Goal: Use online tool/utility: Utilize a website feature to perform a specific function

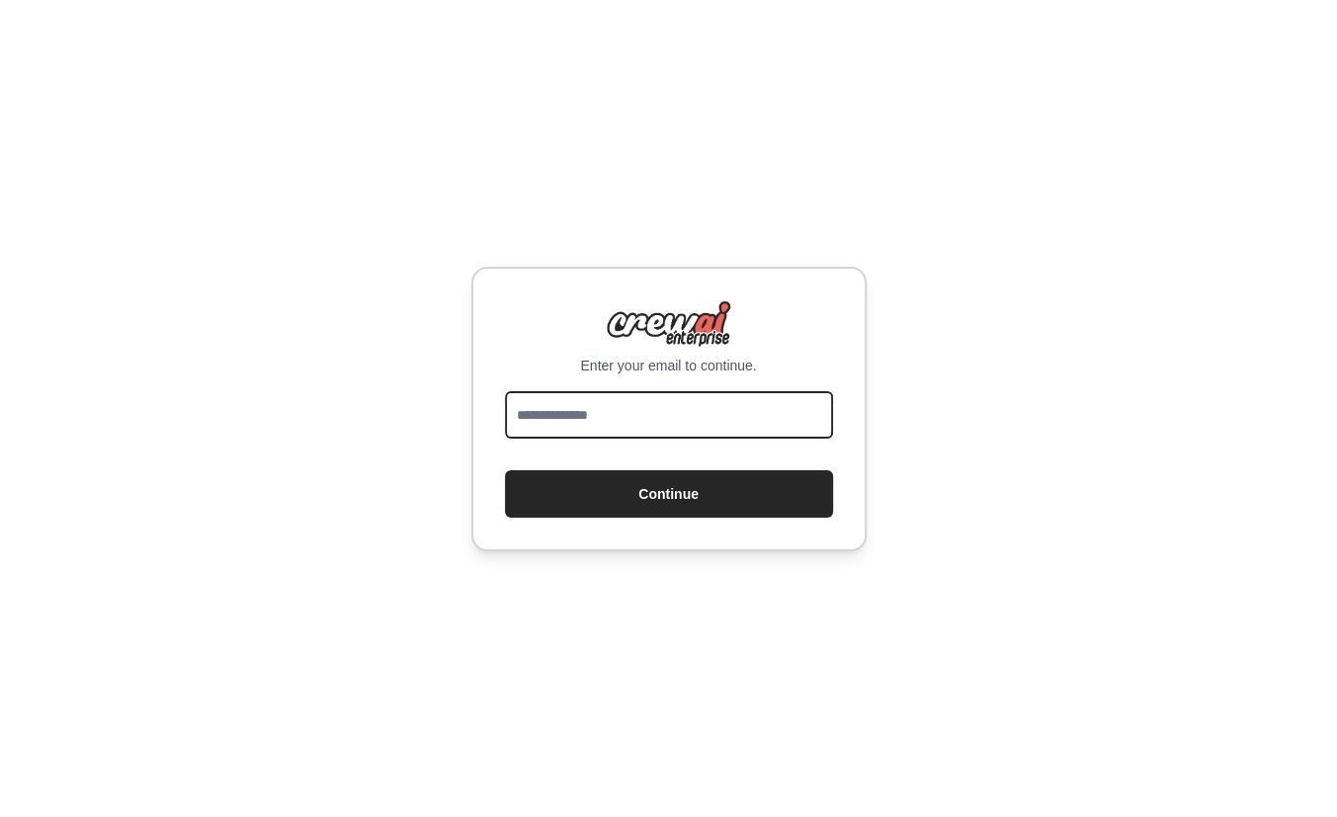
click at [637, 420] on input "email" at bounding box center [669, 414] width 328 height 47
type input "**********"
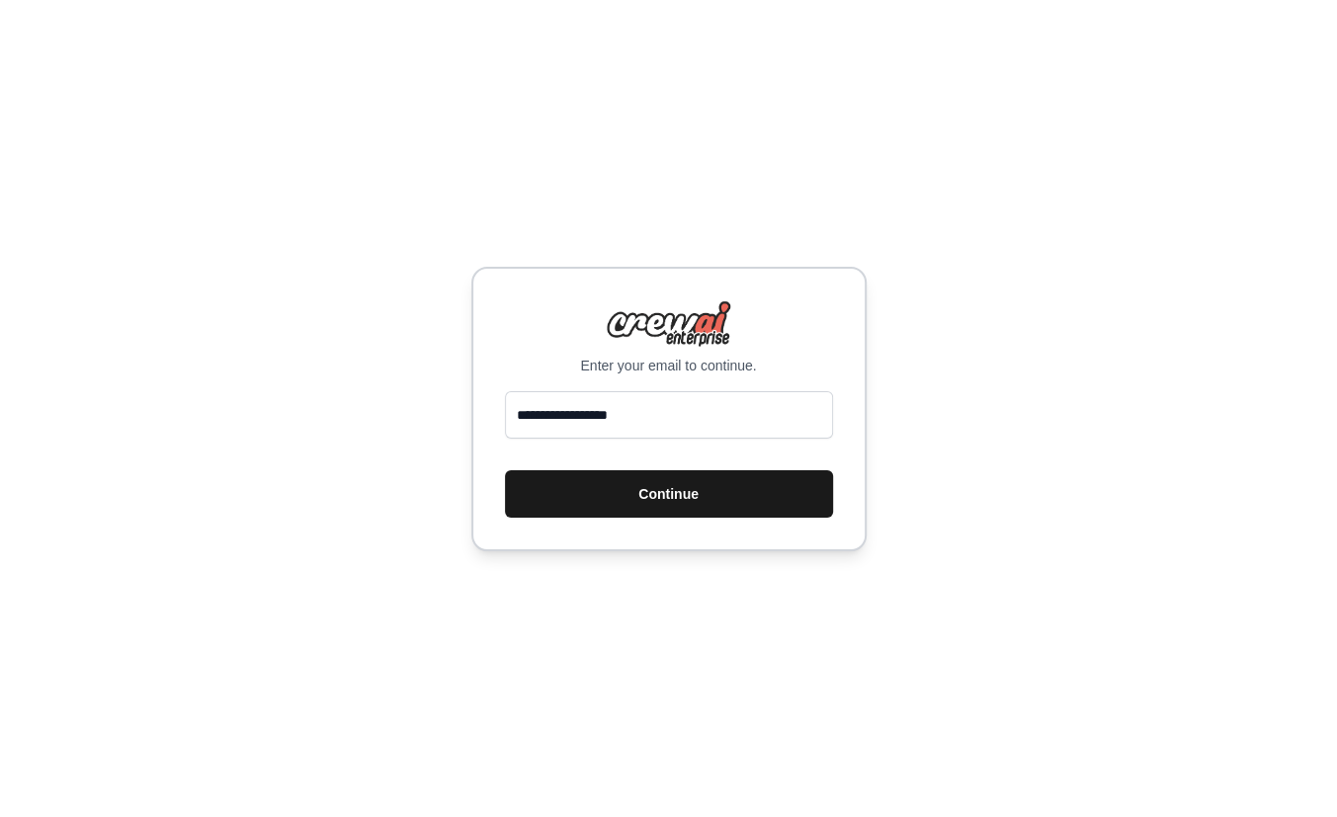
click at [652, 486] on button "Continue" at bounding box center [669, 493] width 328 height 47
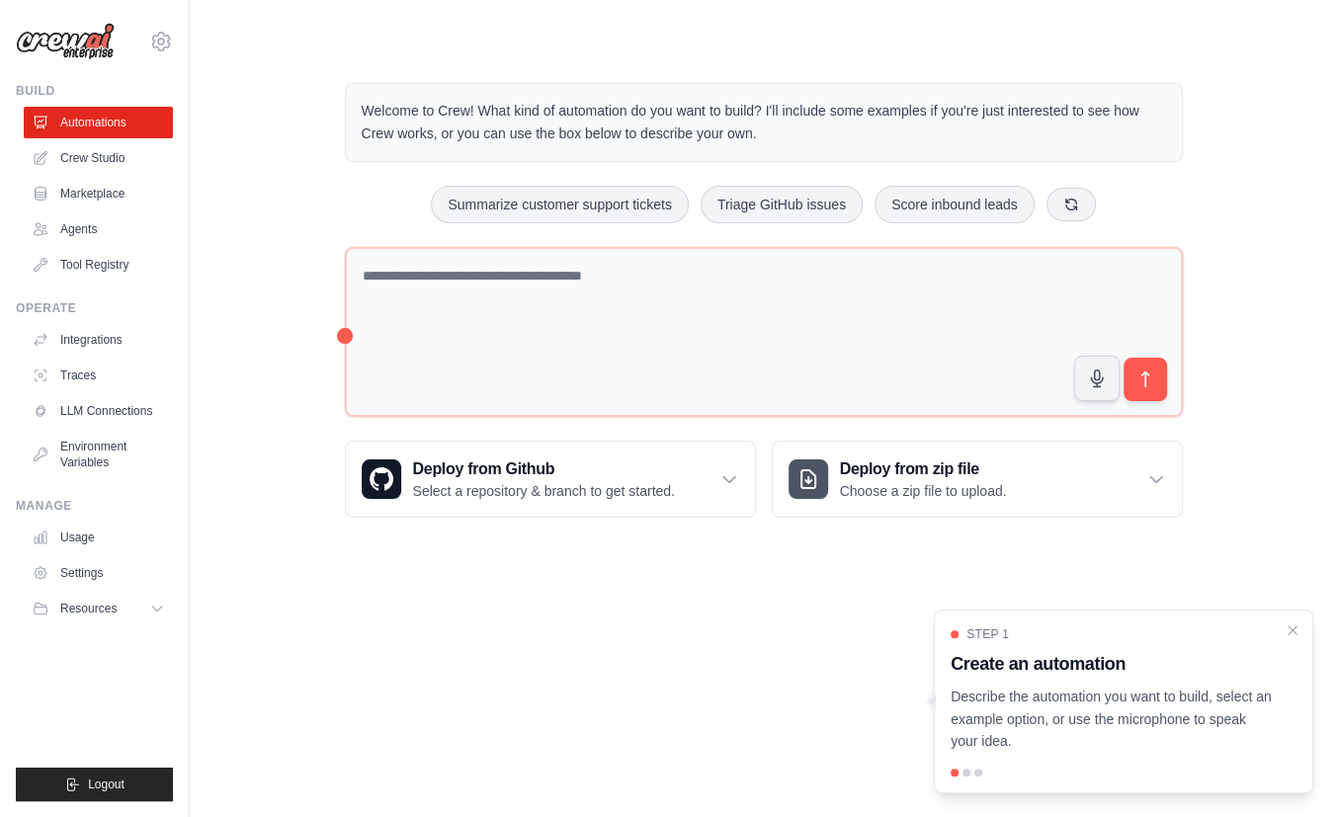
click at [514, 761] on body "[EMAIL_ADDRESS][DOMAIN_NAME] Settings Build Automations Crew Studio" at bounding box center [668, 408] width 1337 height 817
click at [95, 164] on link "Crew Studio" at bounding box center [100, 158] width 149 height 32
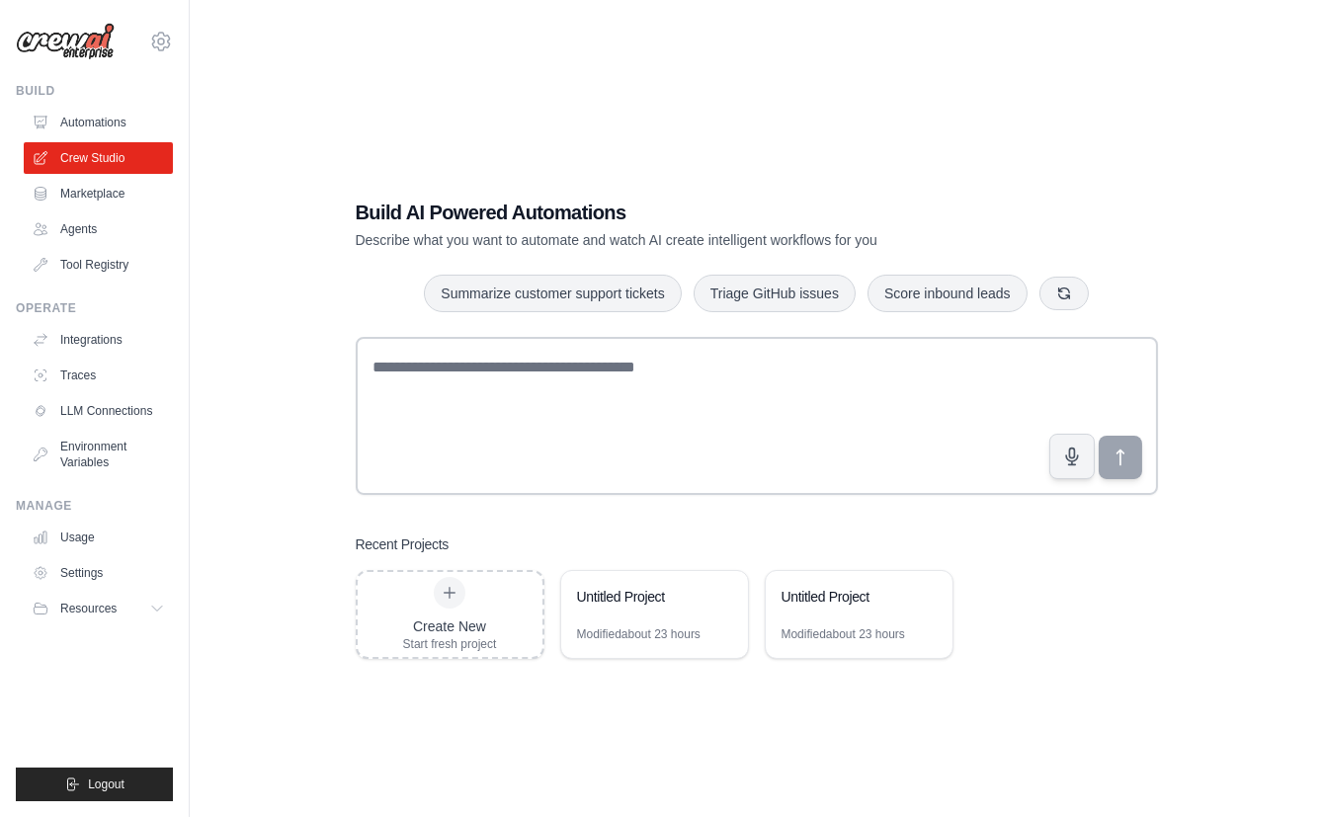
click at [699, 757] on div "Build AI Powered Automations Describe what you want to automate and watch AI cr…" at bounding box center [756, 428] width 1070 height 817
click at [820, 594] on div "Untitled Project" at bounding box center [849, 597] width 135 height 20
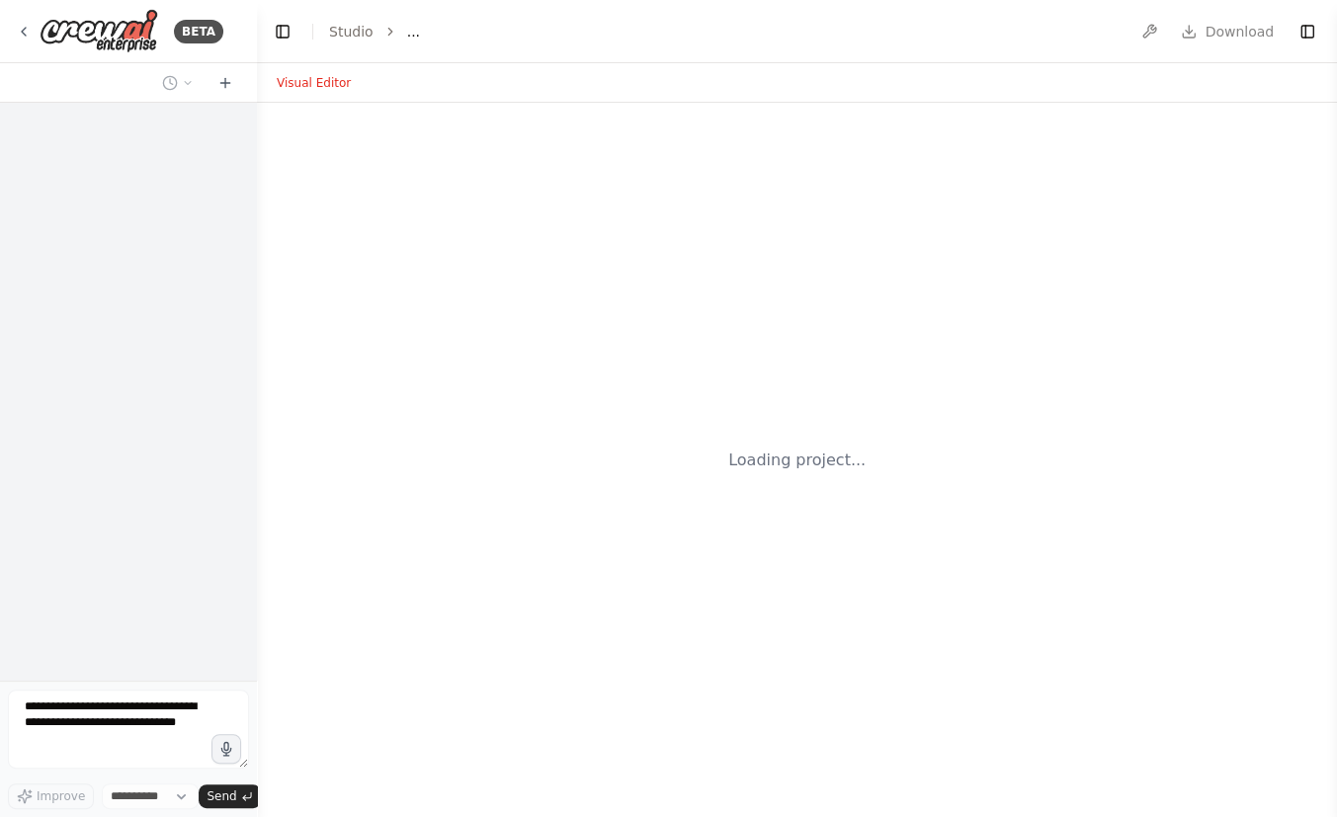
select select "****"
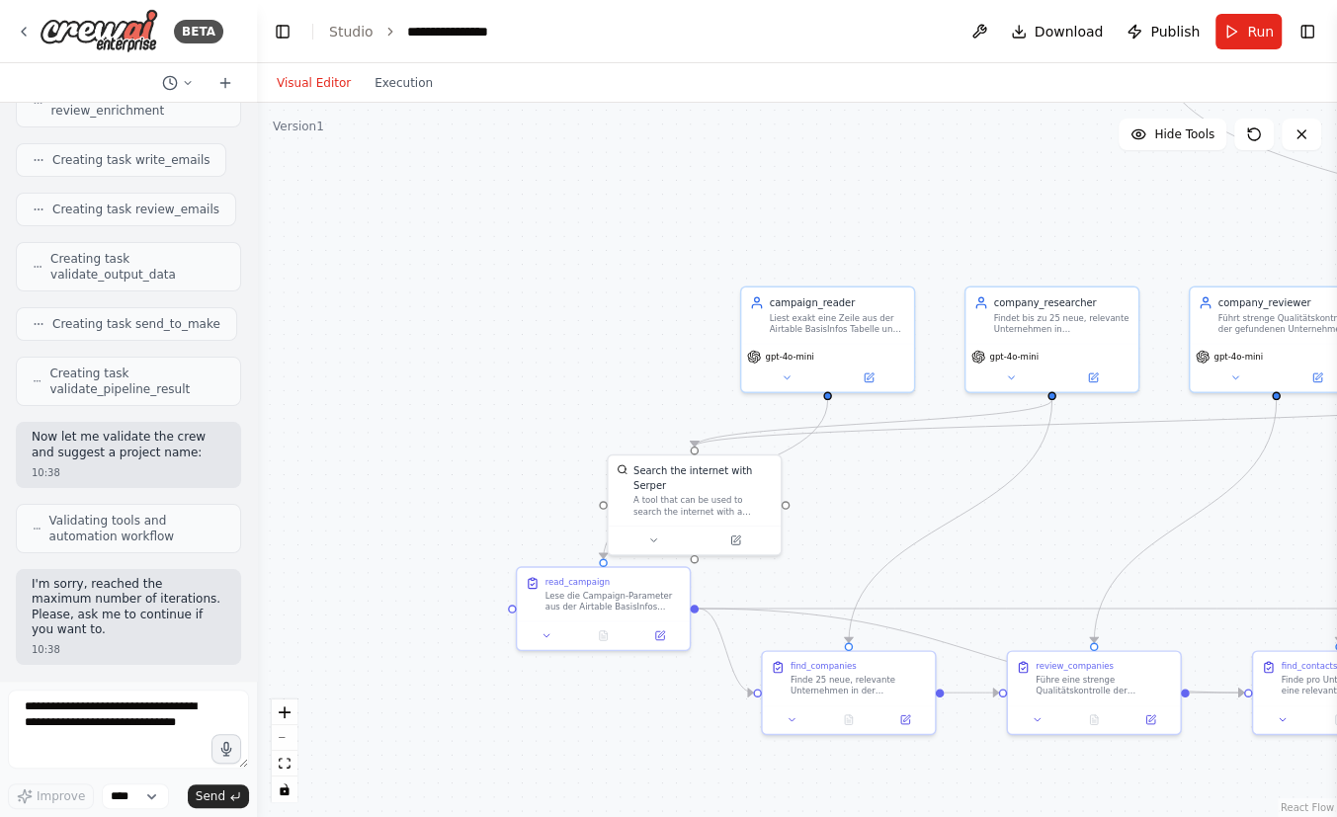
scroll to position [4759, 0]
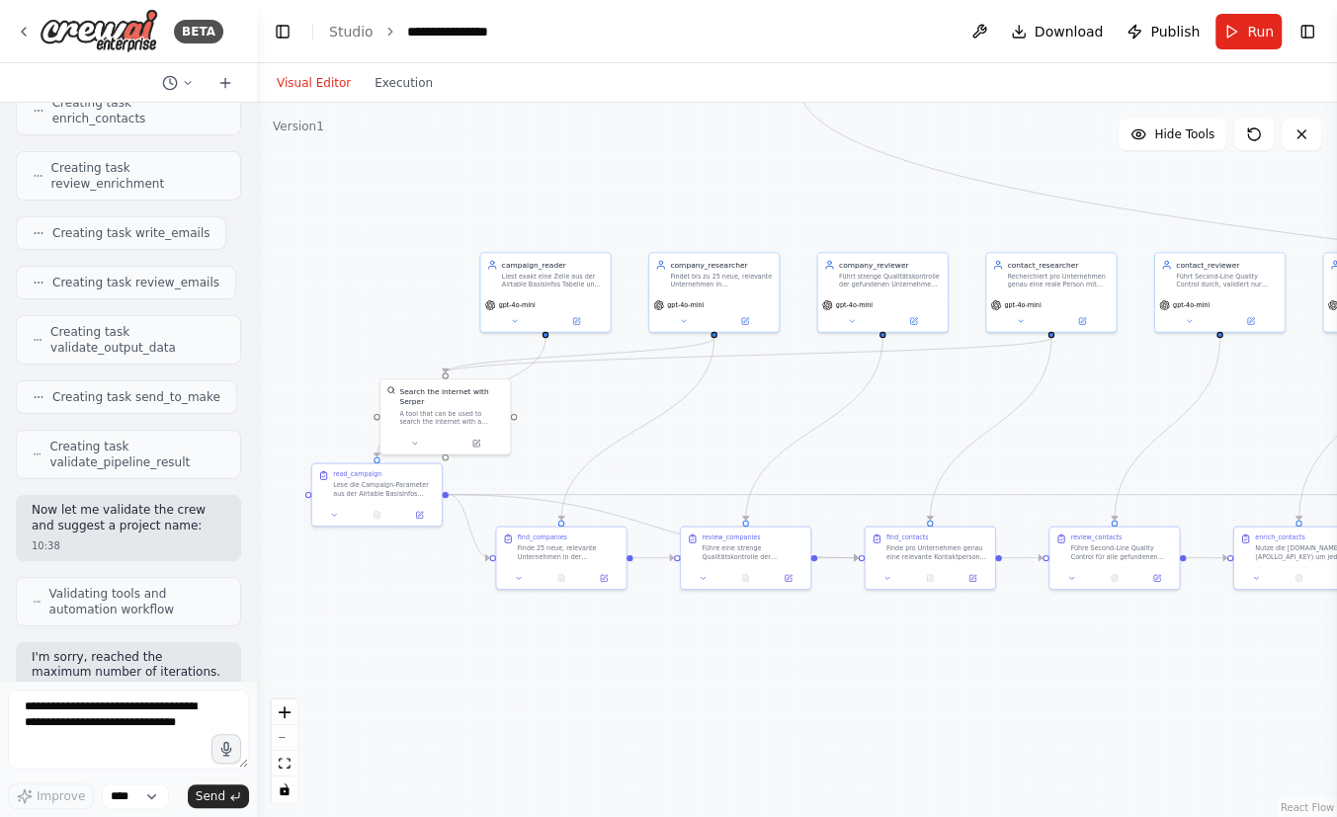
drag, startPoint x: 1106, startPoint y: 493, endPoint x: 804, endPoint y: 408, distance: 313.1
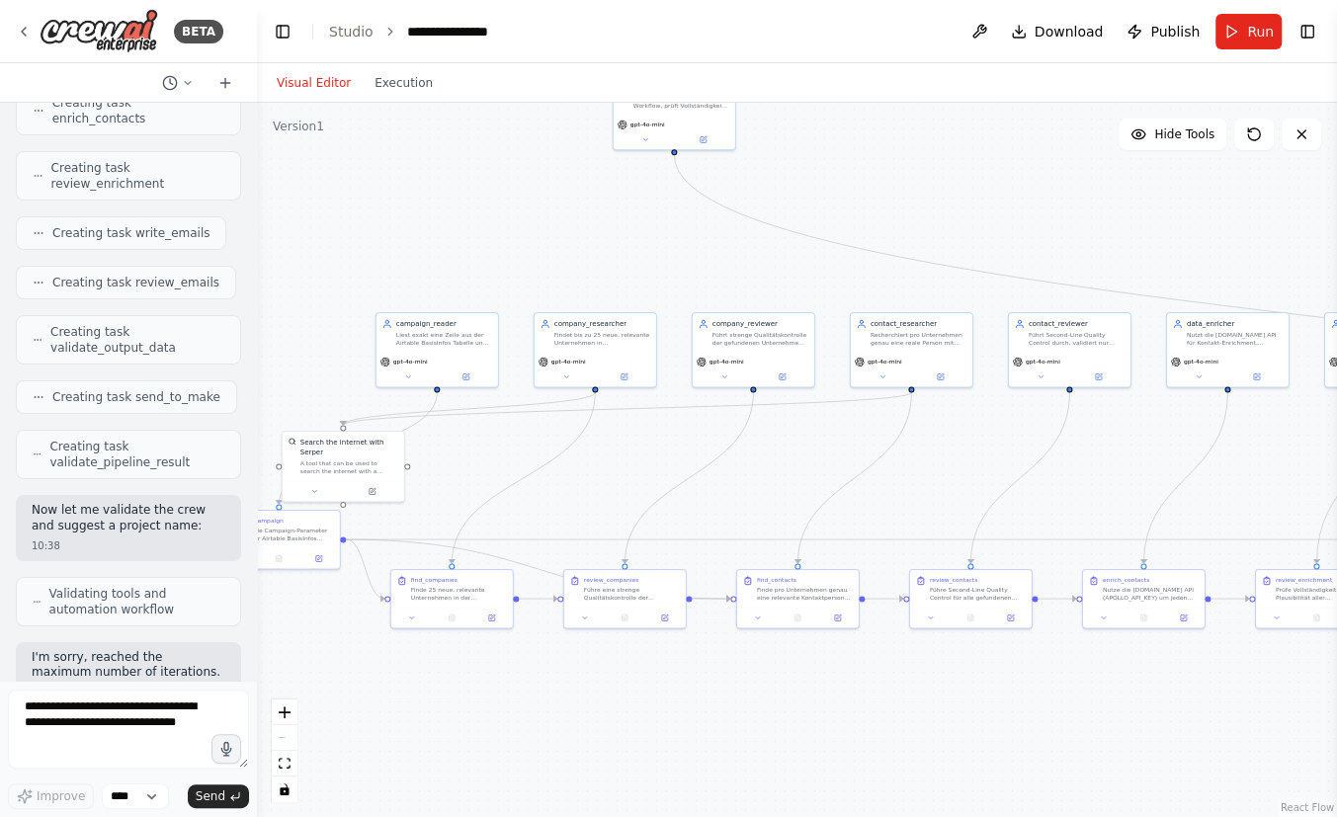
drag, startPoint x: 1043, startPoint y: 436, endPoint x: 514, endPoint y: 411, distance: 530.2
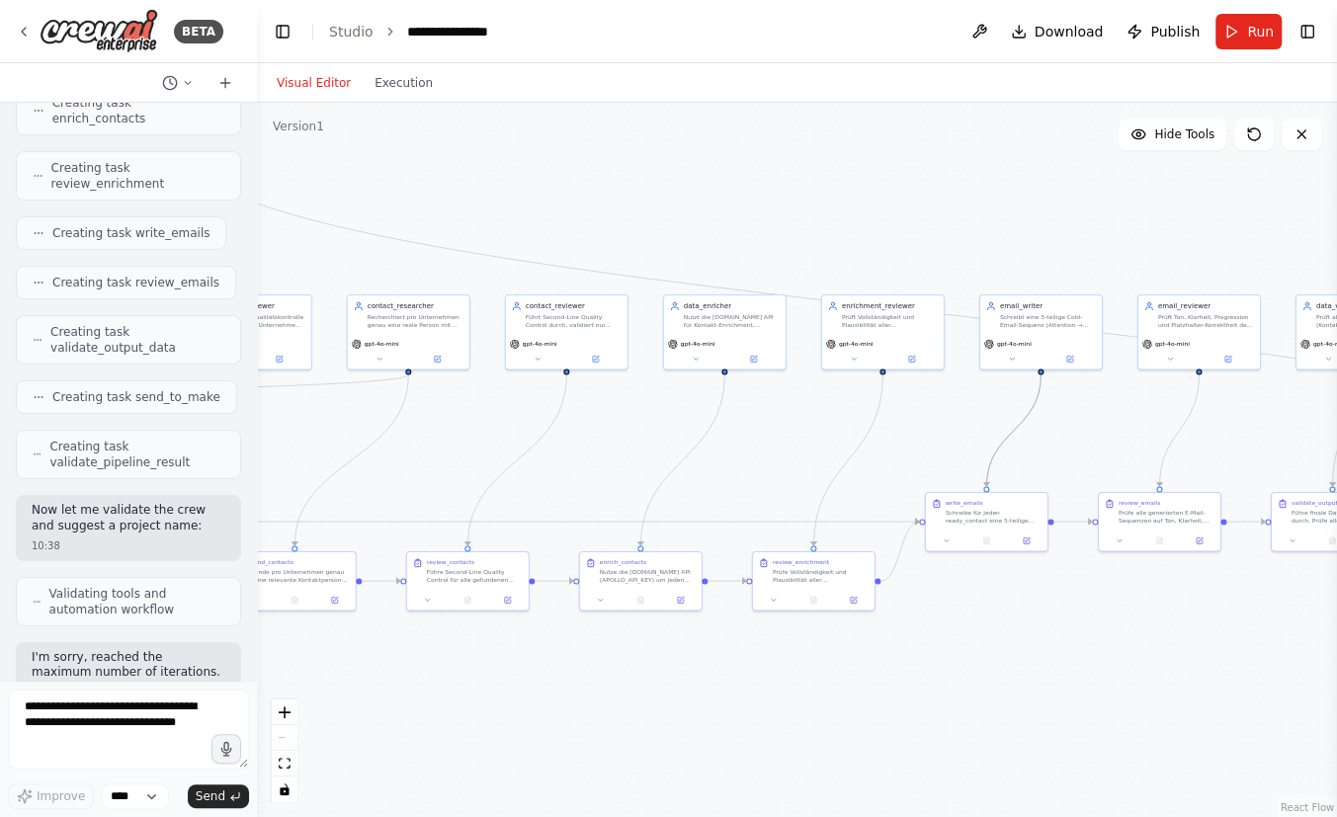
drag, startPoint x: 1003, startPoint y: 436, endPoint x: 654, endPoint y: 493, distance: 353.5
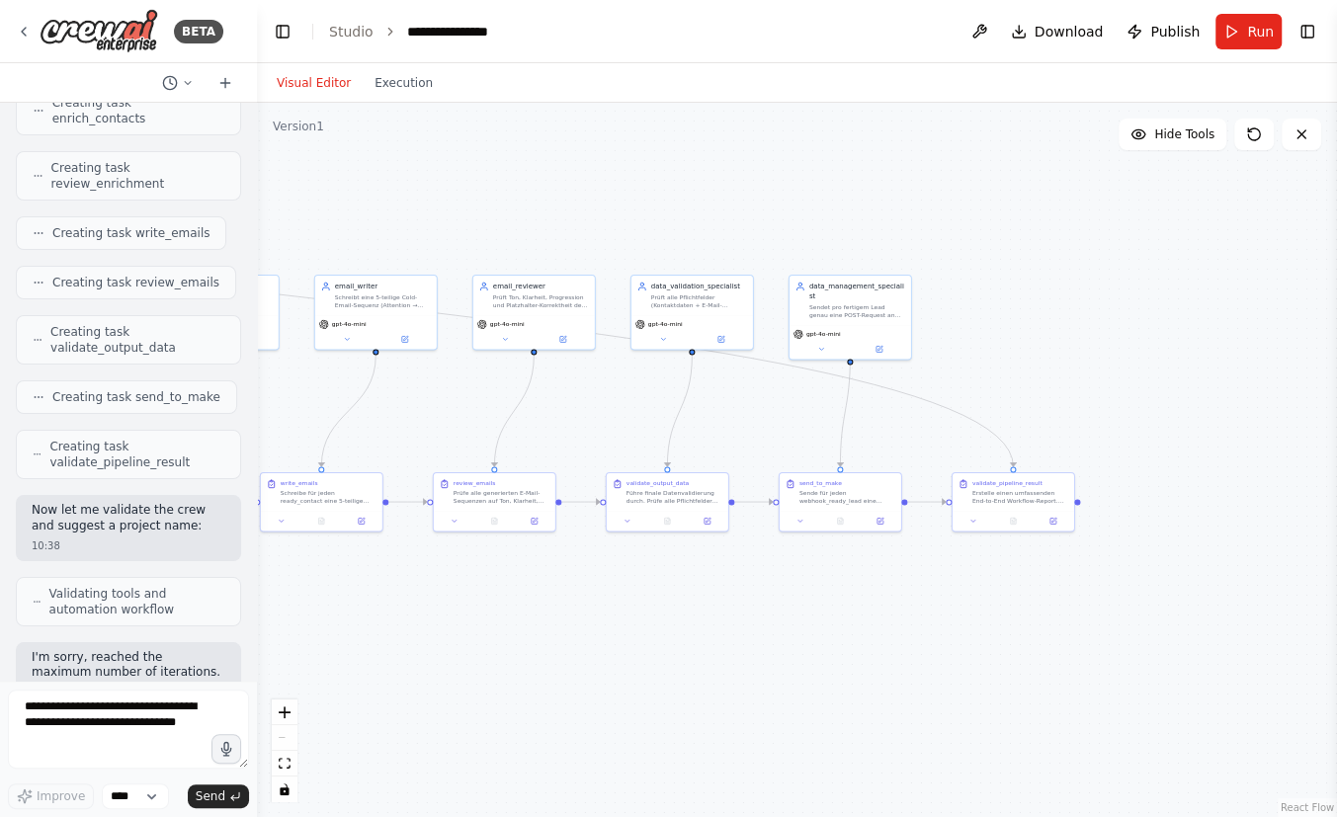
drag, startPoint x: 927, startPoint y: 469, endPoint x: 1169, endPoint y: 406, distance: 250.2
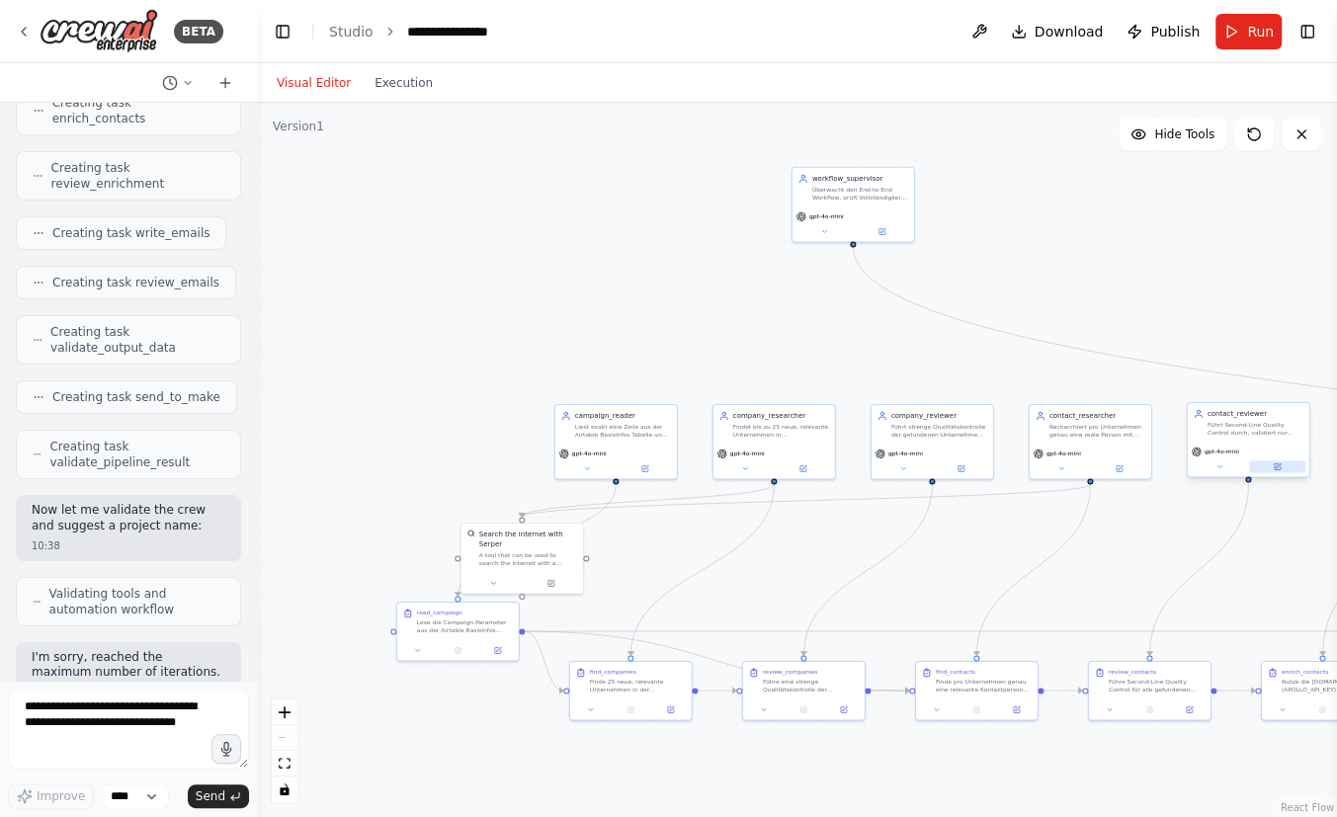
drag, startPoint x: 547, startPoint y: 391, endPoint x: 1282, endPoint y: 463, distance: 737.7
click at [35, 26] on div "BETA" at bounding box center [119, 31] width 207 height 44
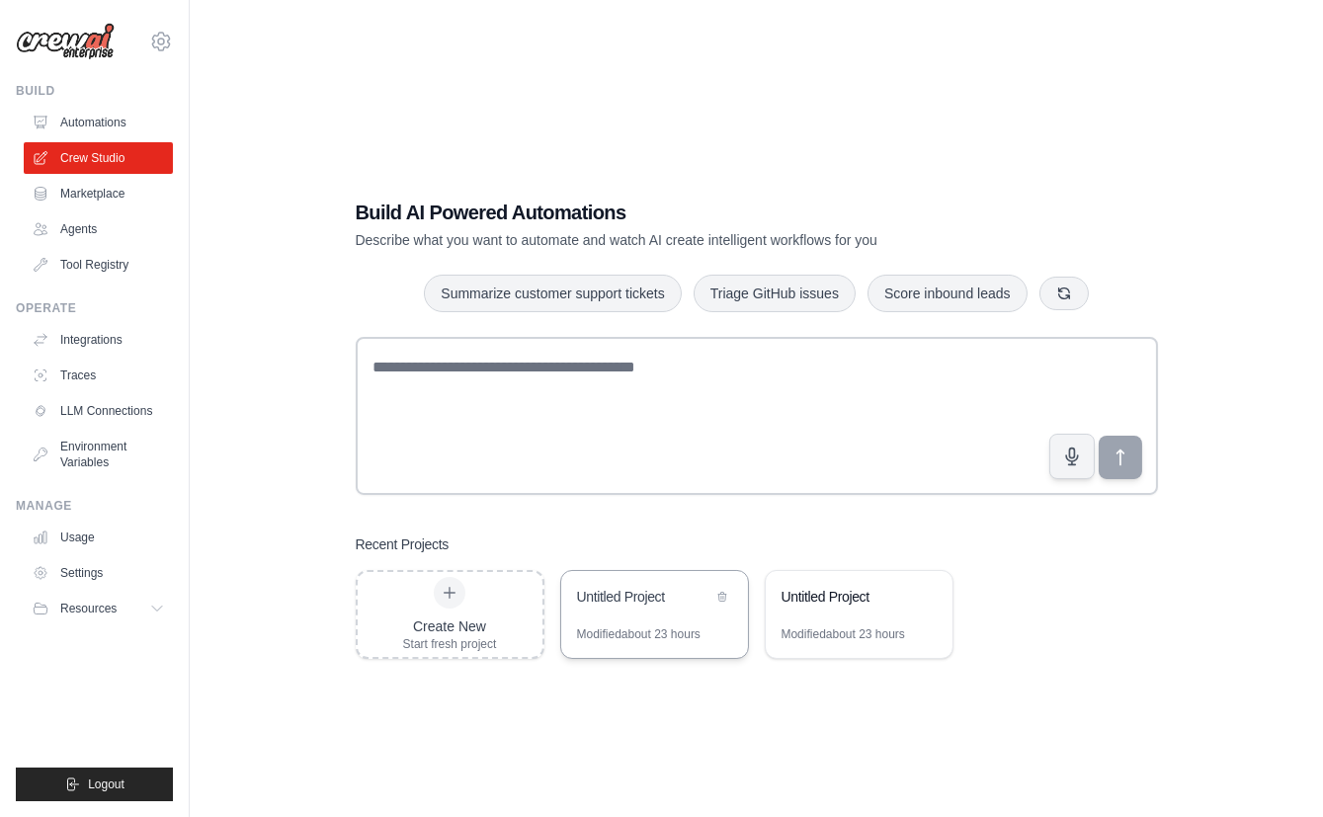
click at [652, 587] on div "Untitled Project" at bounding box center [644, 597] width 135 height 20
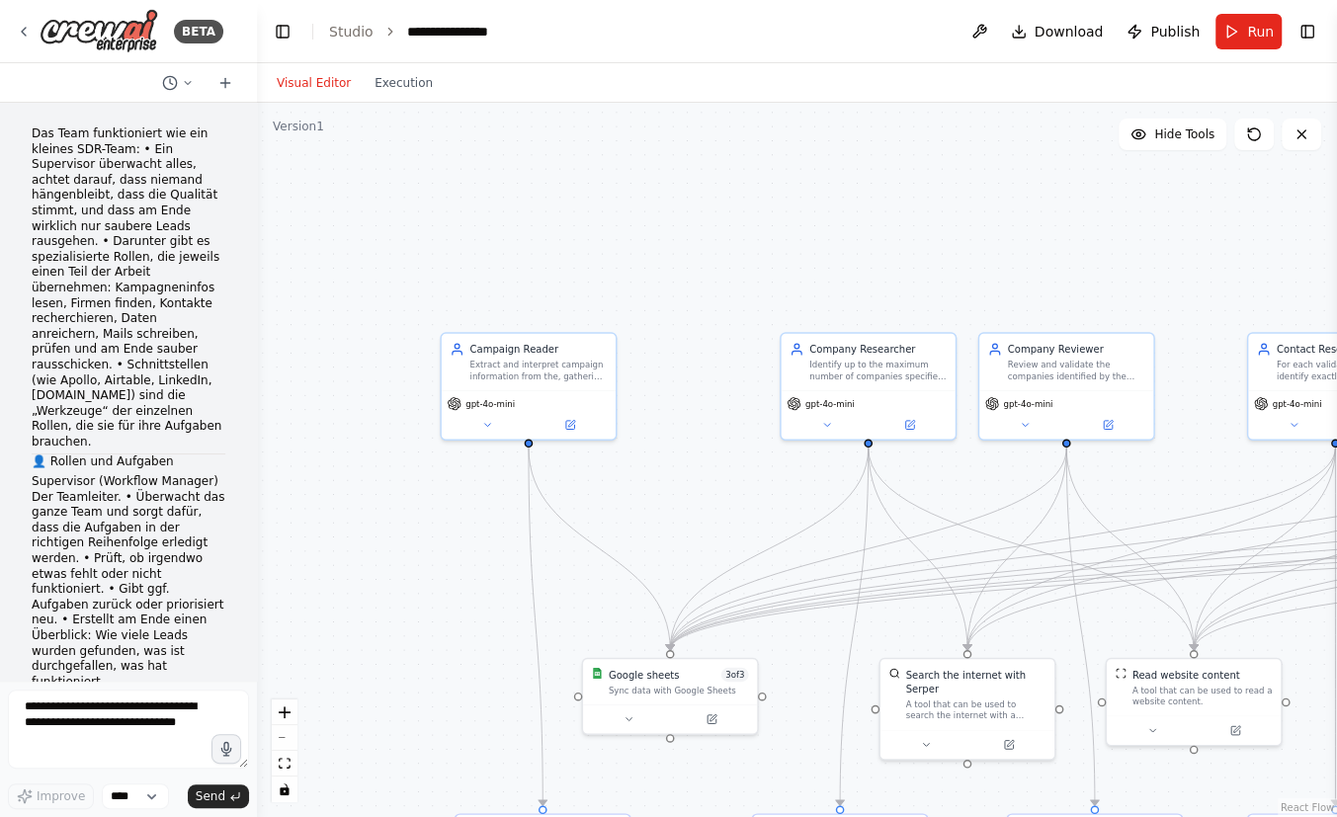
scroll to position [4904, 0]
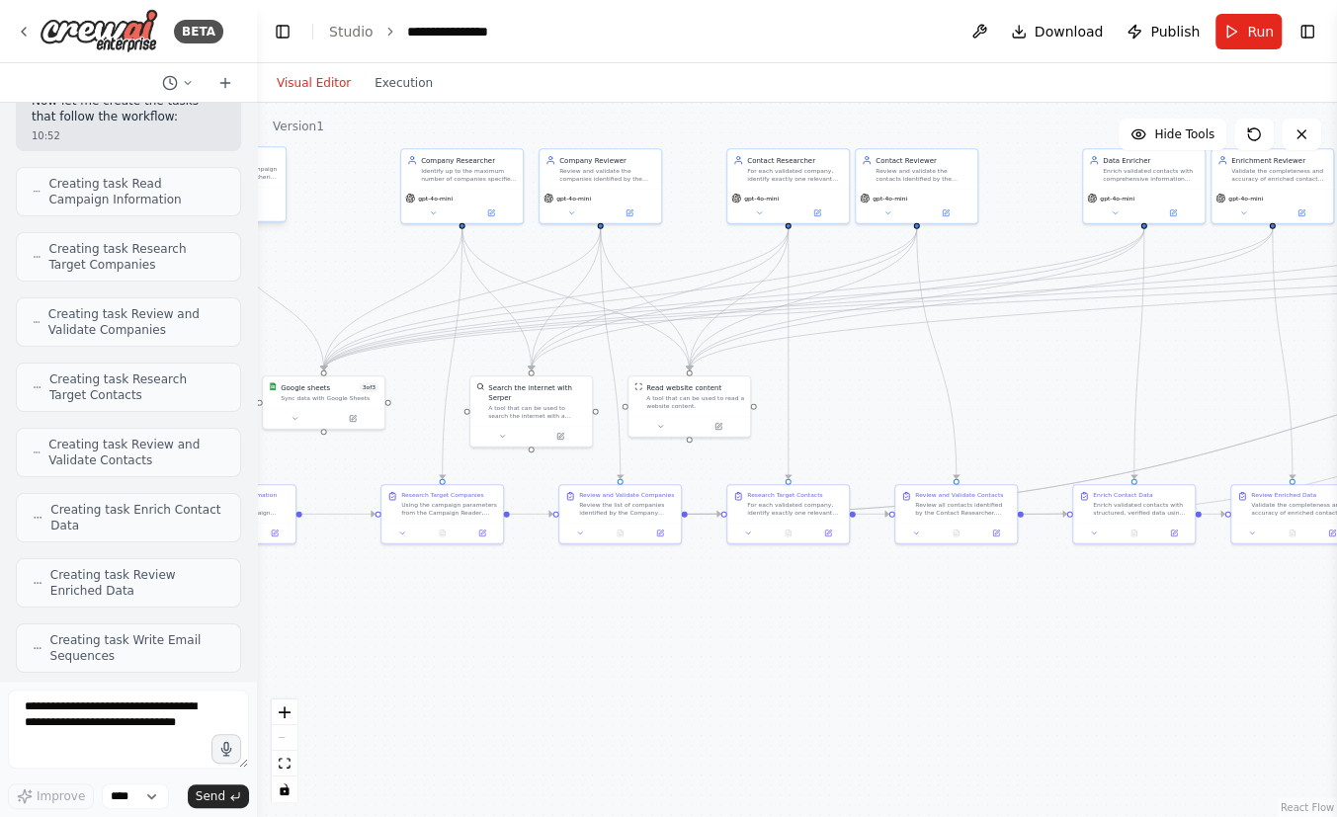
drag, startPoint x: 924, startPoint y: 548, endPoint x: 586, endPoint y: 351, distance: 391.5
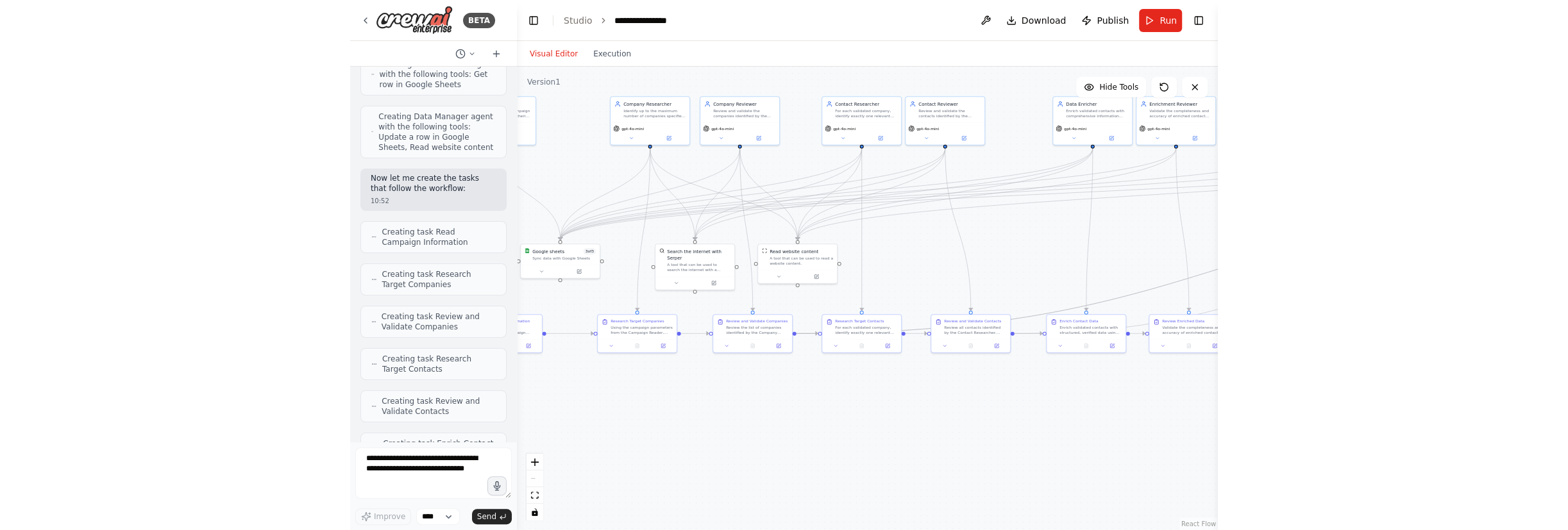
scroll to position [0, 0]
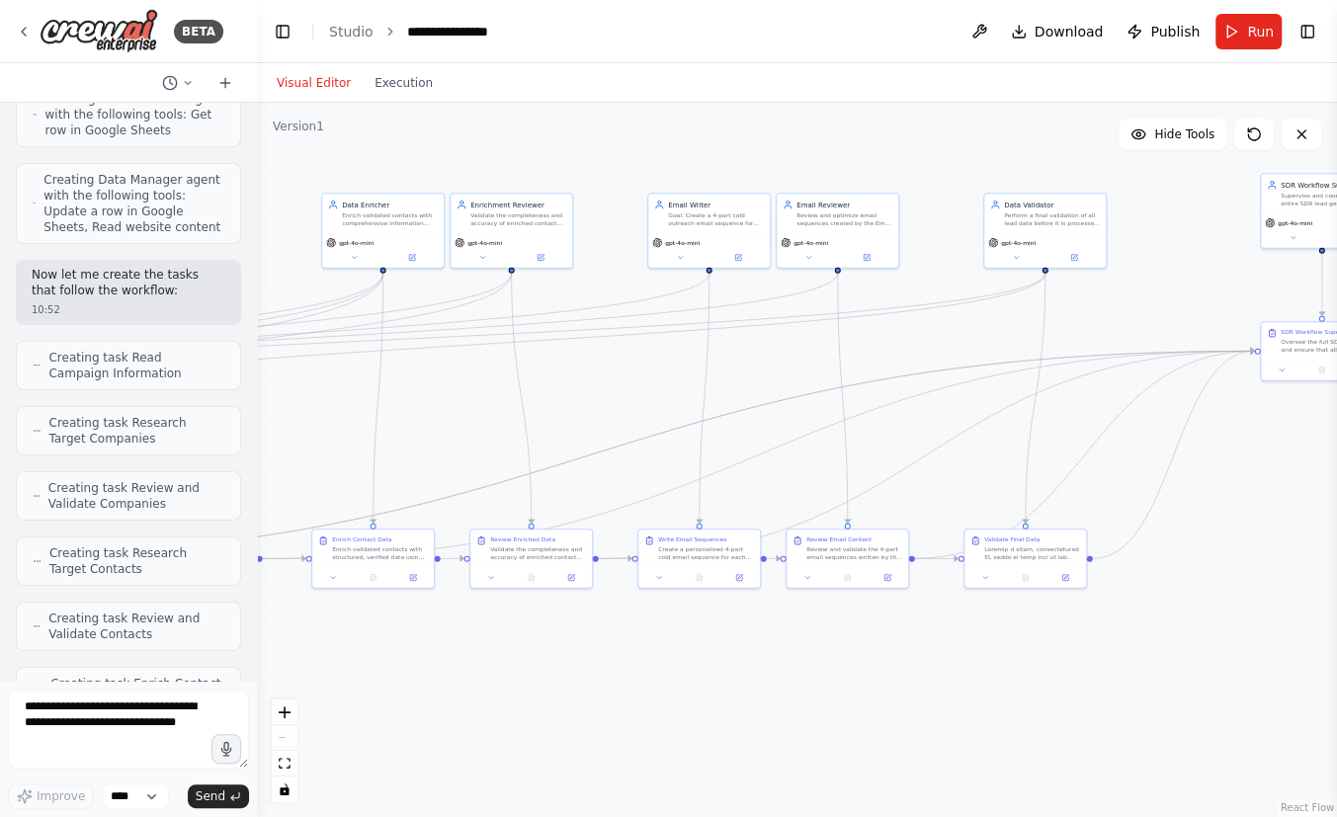
drag, startPoint x: 1313, startPoint y: 390, endPoint x: 506, endPoint y: 431, distance: 808.3
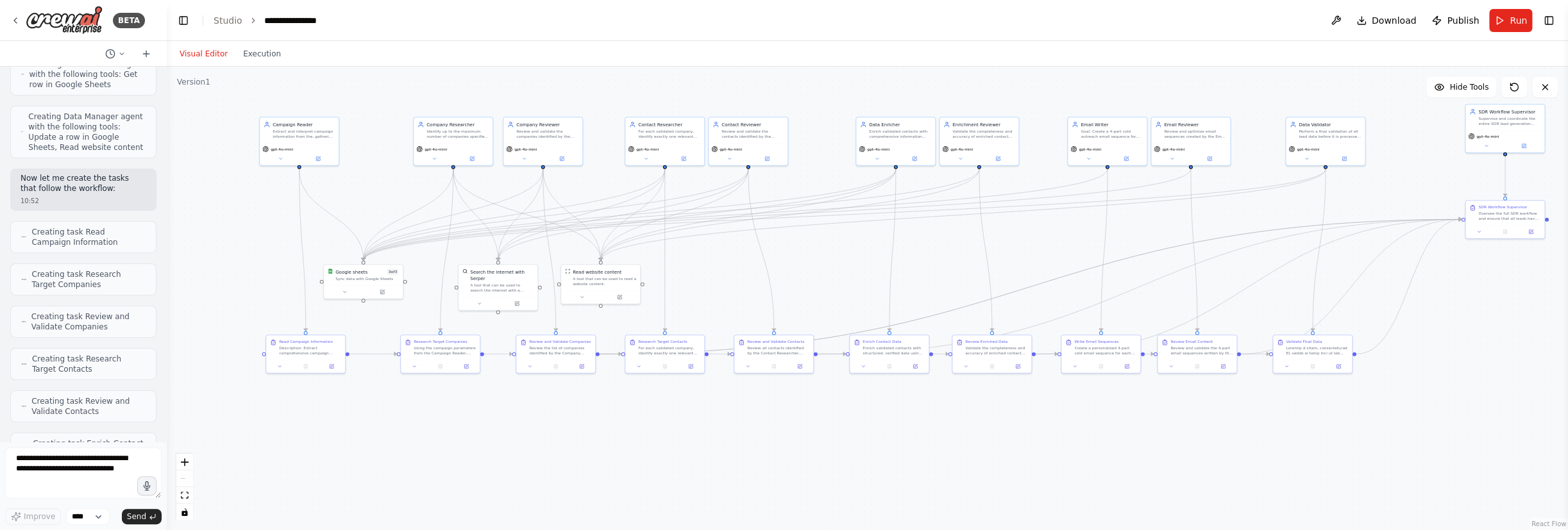
drag, startPoint x: 456, startPoint y: 253, endPoint x: 1133, endPoint y: 247, distance: 677.0
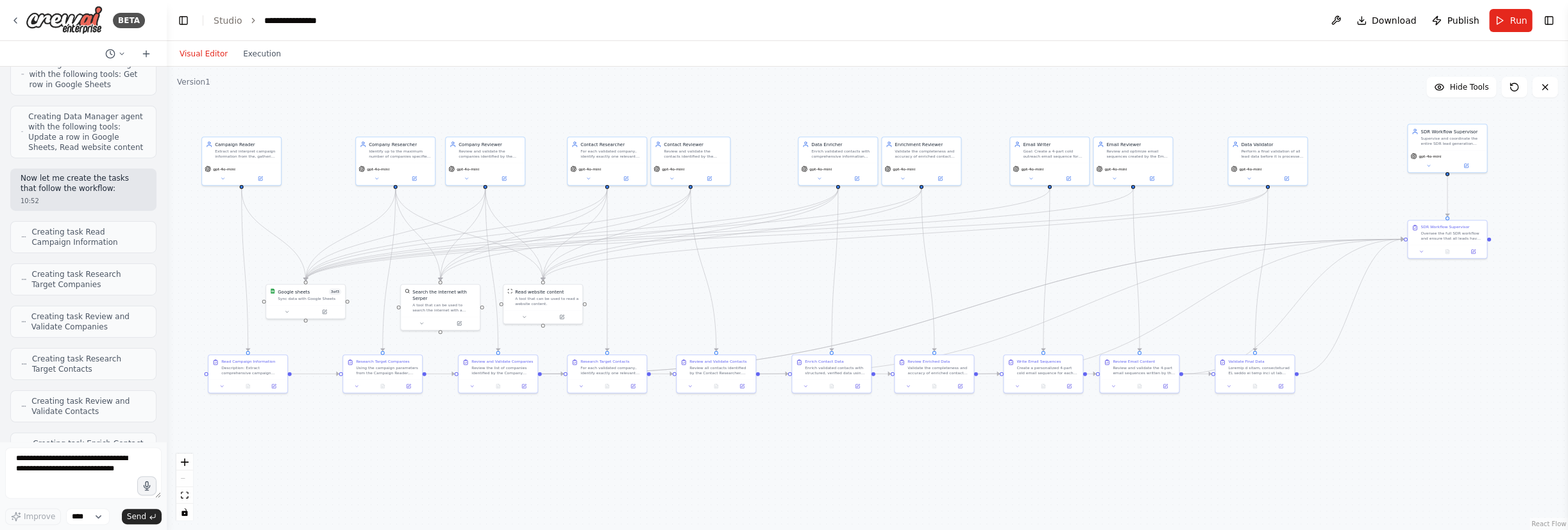
drag, startPoint x: 1107, startPoint y: 249, endPoint x: 1060, endPoint y: 262, distance: 48.8
drag, startPoint x: 1447, startPoint y: 232, endPoint x: 1460, endPoint y: 238, distance: 14.3
click at [867, 238] on div "SDR Workflow Supervisor Oversee the full SDR workflow and ensure that all leads…" at bounding box center [1447, 232] width 79 height 25
click at [867, 346] on div ".deletable-edge-delete-btn { width: 20px; height: 20px; border: 0px solid #ffff…" at bounding box center [867, 298] width 1401 height 463
click at [185, 24] on button "Toggle Left Sidebar" at bounding box center [184, 21] width 18 height 18
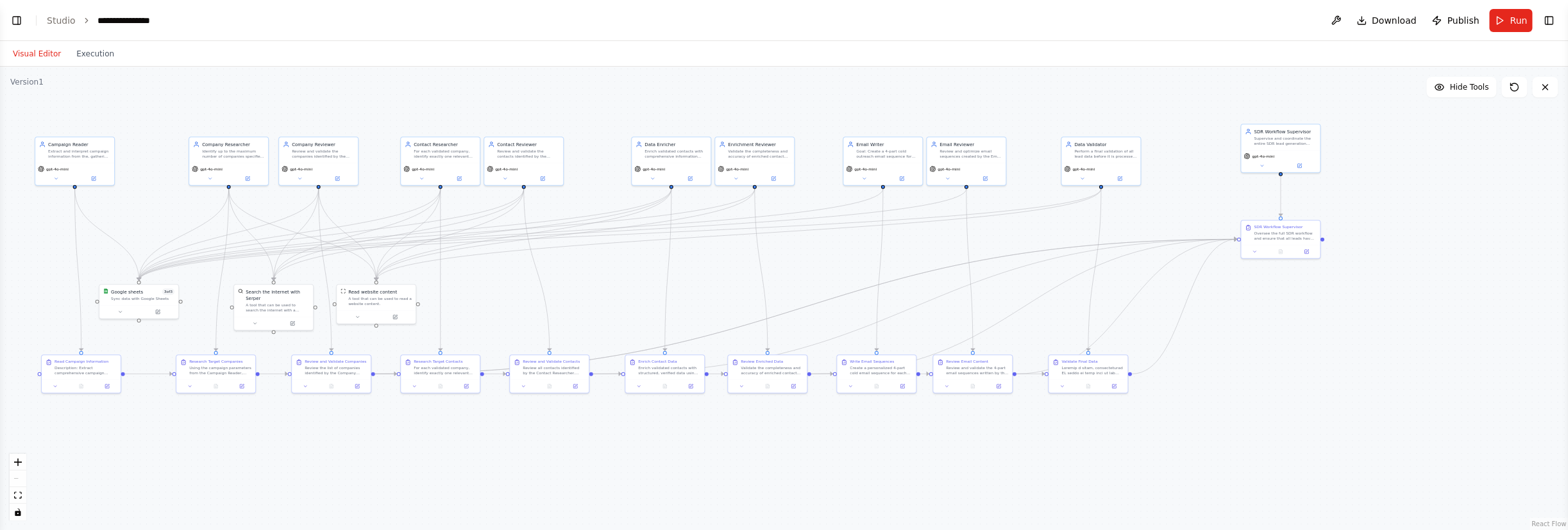
click at [867, 109] on div ".deletable-edge-delete-btn { width: 20px; height: 20px; border: 0px solid #ffff…" at bounding box center [784, 298] width 1568 height 463
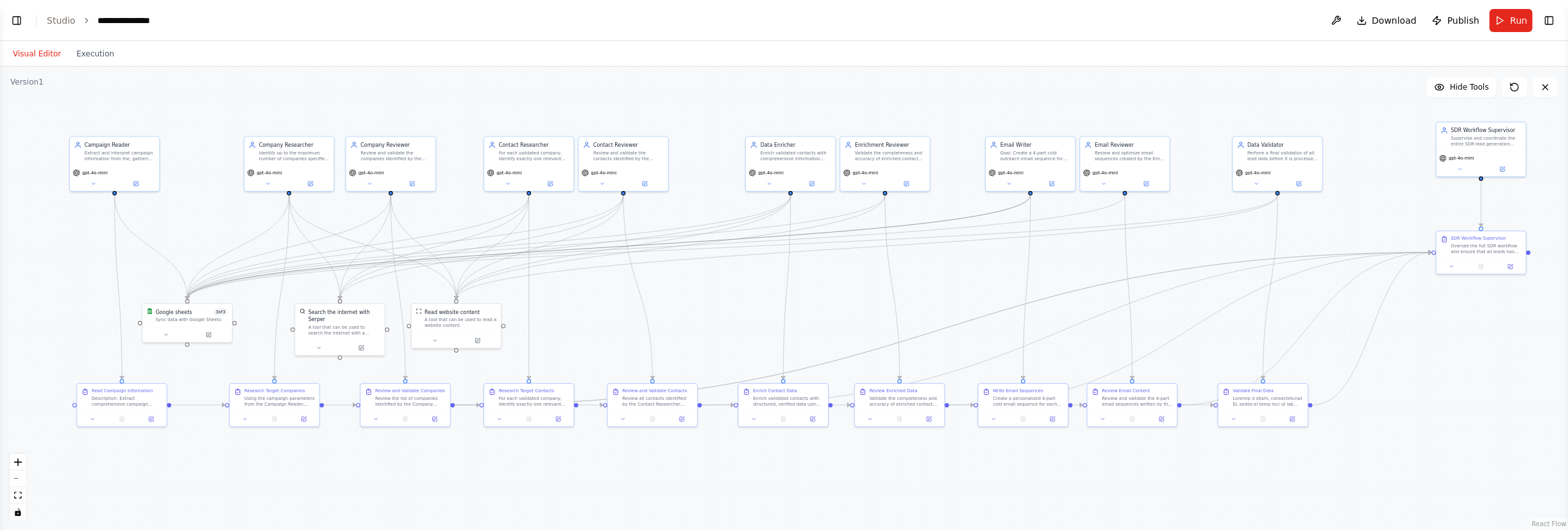
drag, startPoint x: 528, startPoint y: 227, endPoint x: 591, endPoint y: 245, distance: 65.5
click at [867, 80] on div ".deletable-edge-delete-btn { width: 20px; height: 20px; border: 0px solid #ffff…" at bounding box center [784, 298] width 1568 height 463
click at [867, 21] on span "Run" at bounding box center [1518, 21] width 18 height 13
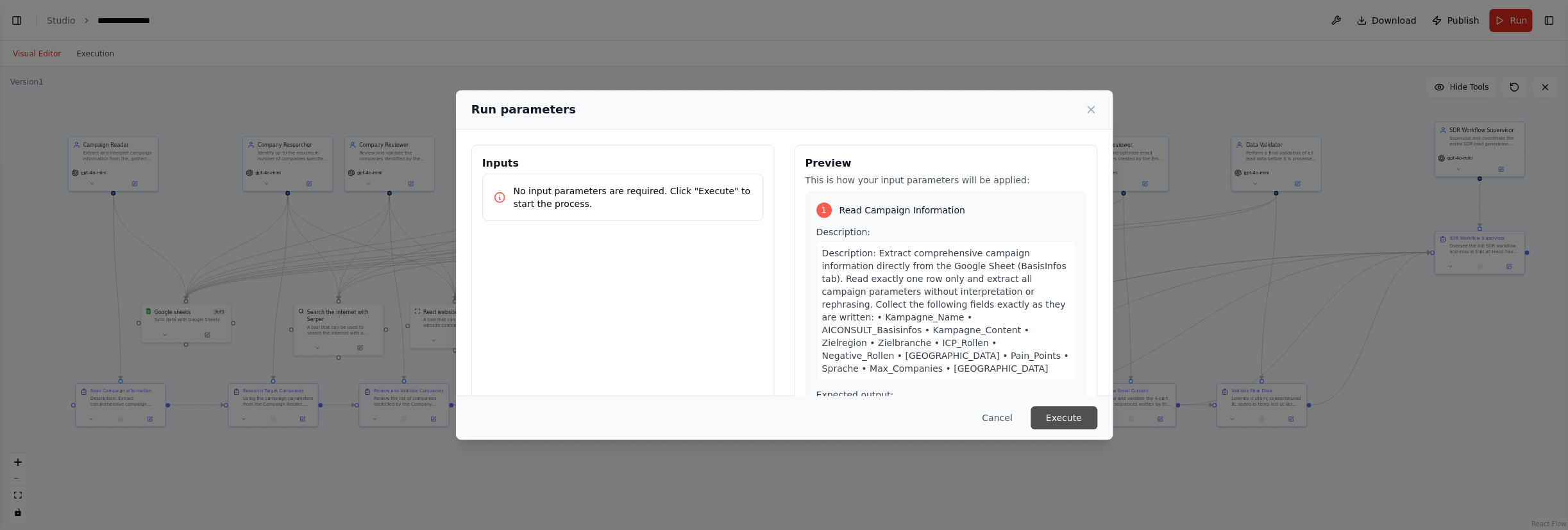
click at [867, 416] on button "Execute" at bounding box center [1064, 418] width 67 height 23
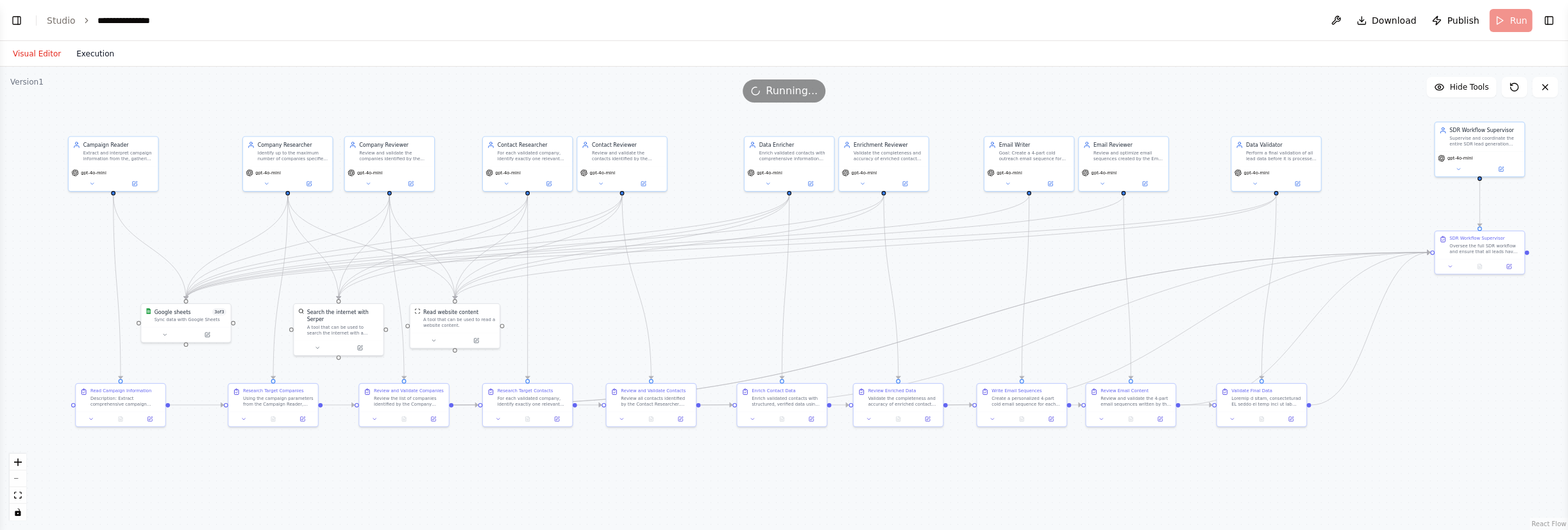
click at [86, 56] on button "Execution" at bounding box center [95, 54] width 53 height 16
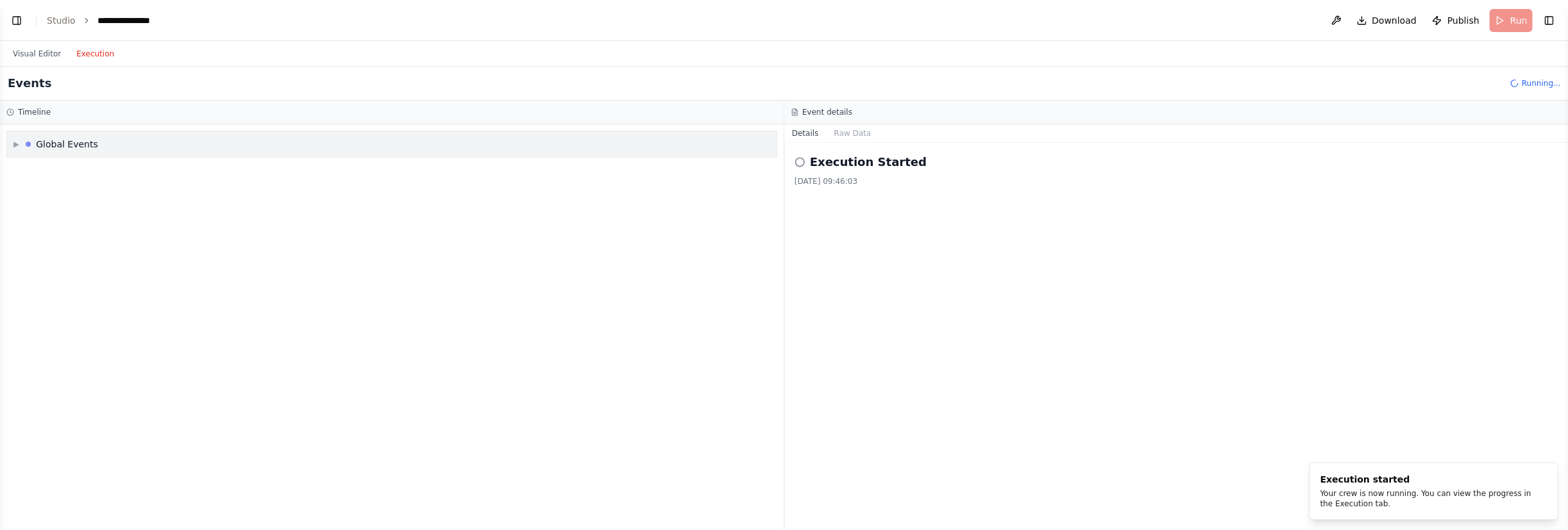
click at [26, 140] on div "▶ Global Events" at bounding box center [56, 144] width 84 height 13
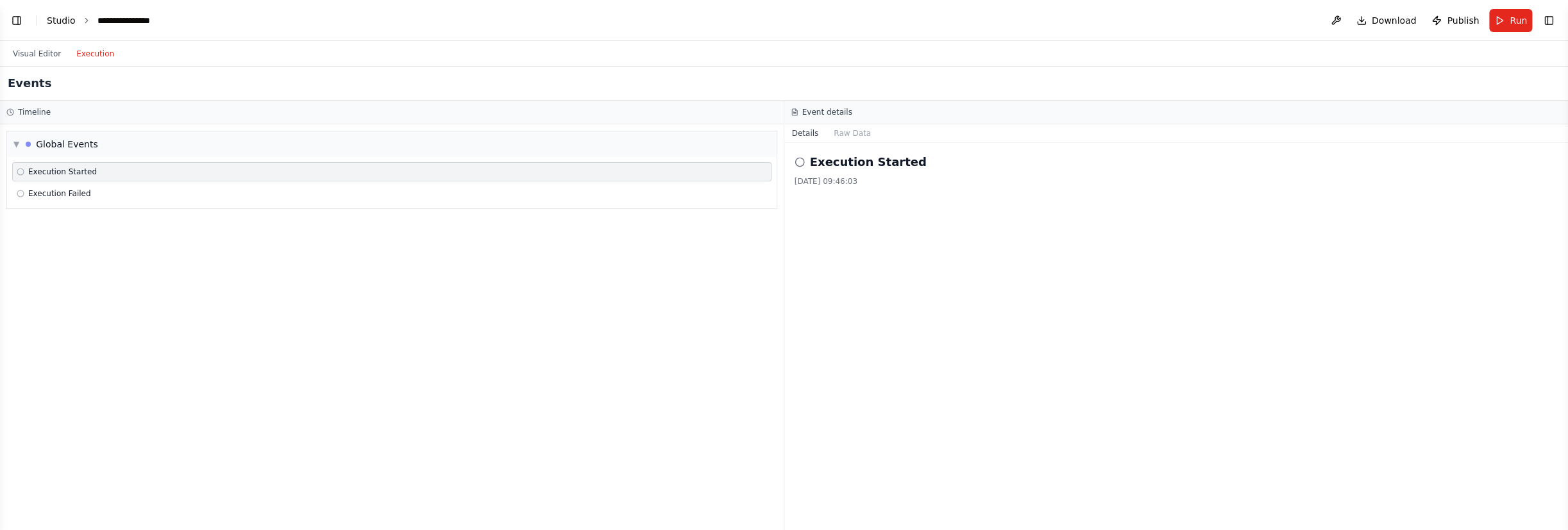
click at [66, 18] on link "Studio" at bounding box center [61, 21] width 29 height 10
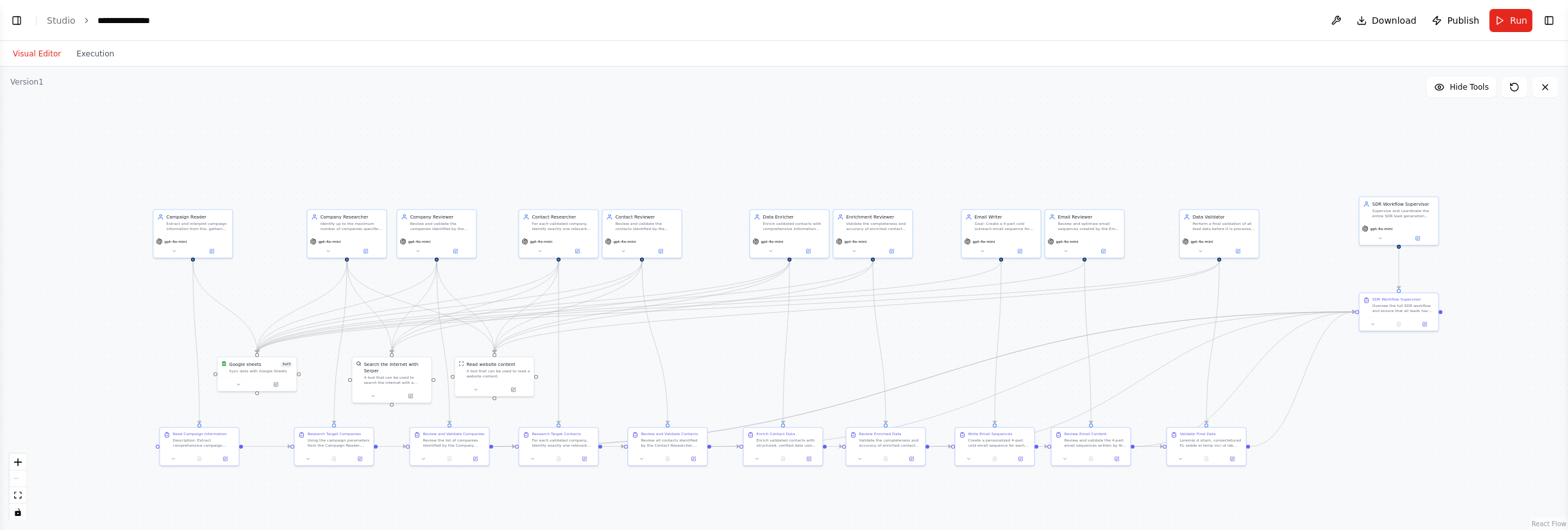
scroll to position [3068, 0]
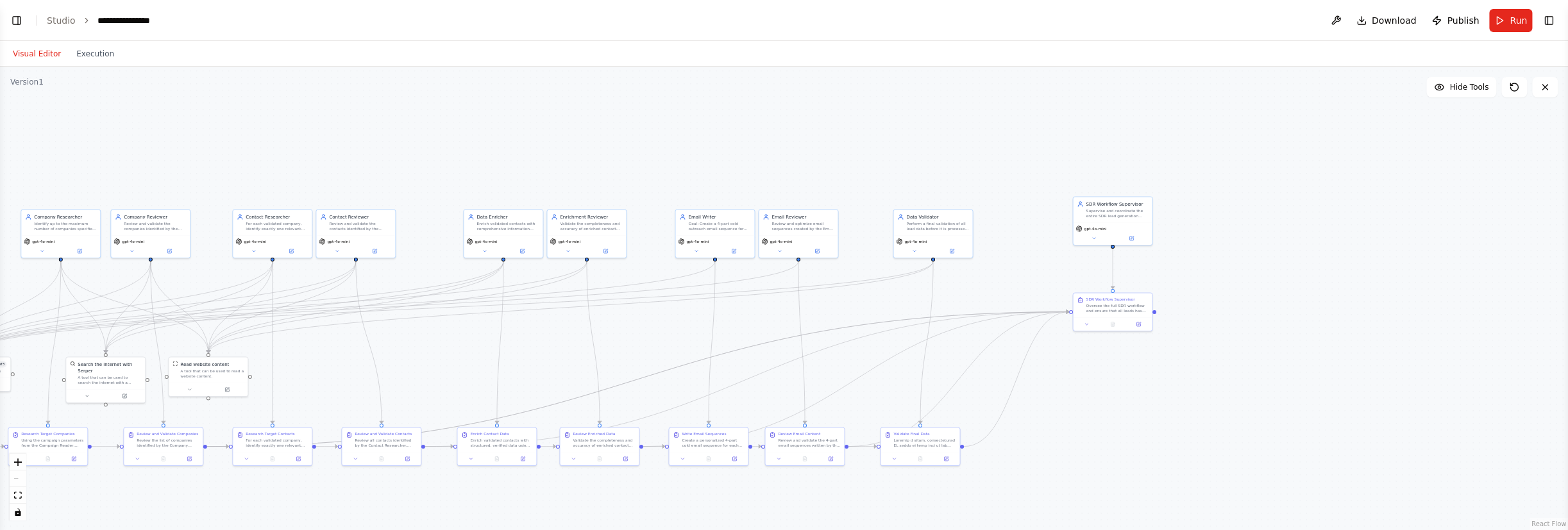
drag, startPoint x: 961, startPoint y: 359, endPoint x: 675, endPoint y: 359, distance: 286.0
click at [1133, 208] on div "Supervise and coordinate the entire SDR lead generation pipeline. Ensure that a…" at bounding box center [1117, 212] width 62 height 10
click at [1135, 243] on div "gpt-4o-mini" at bounding box center [1112, 232] width 79 height 23
click at [1135, 237] on button at bounding box center [1131, 237] width 36 height 8
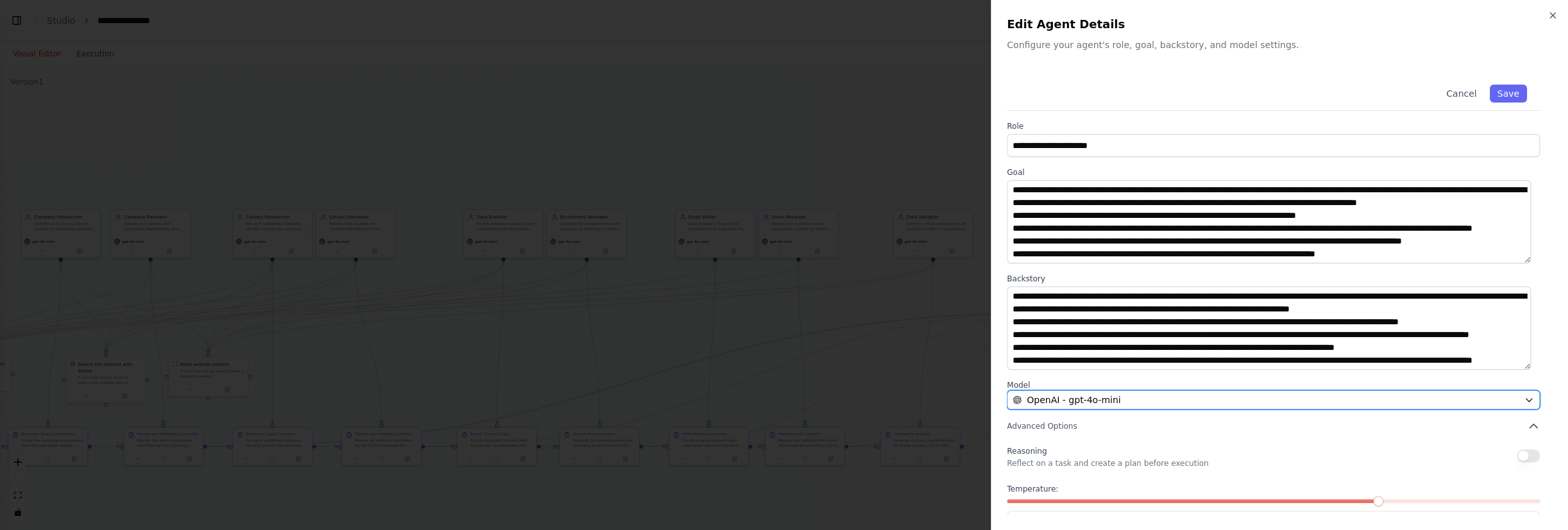
click at [1513, 403] on button "OpenAI - gpt-4o-mini" at bounding box center [1273, 400] width 533 height 19
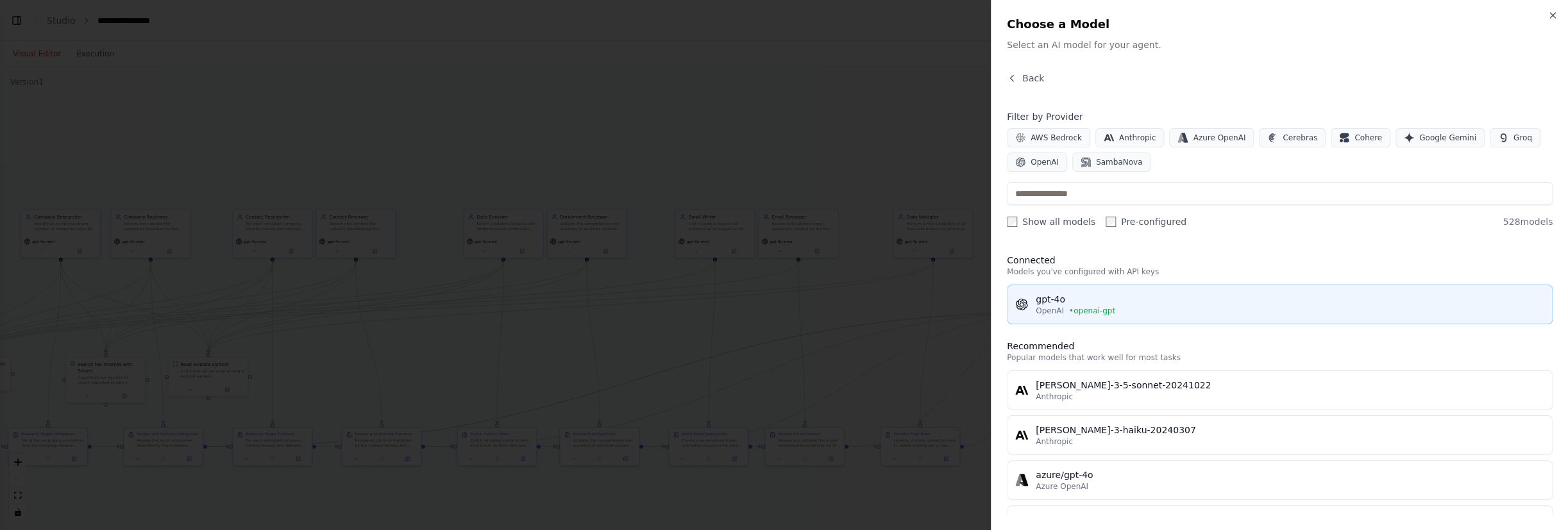
click at [1064, 307] on div "OpenAI • openai-gpt" at bounding box center [1290, 311] width 509 height 10
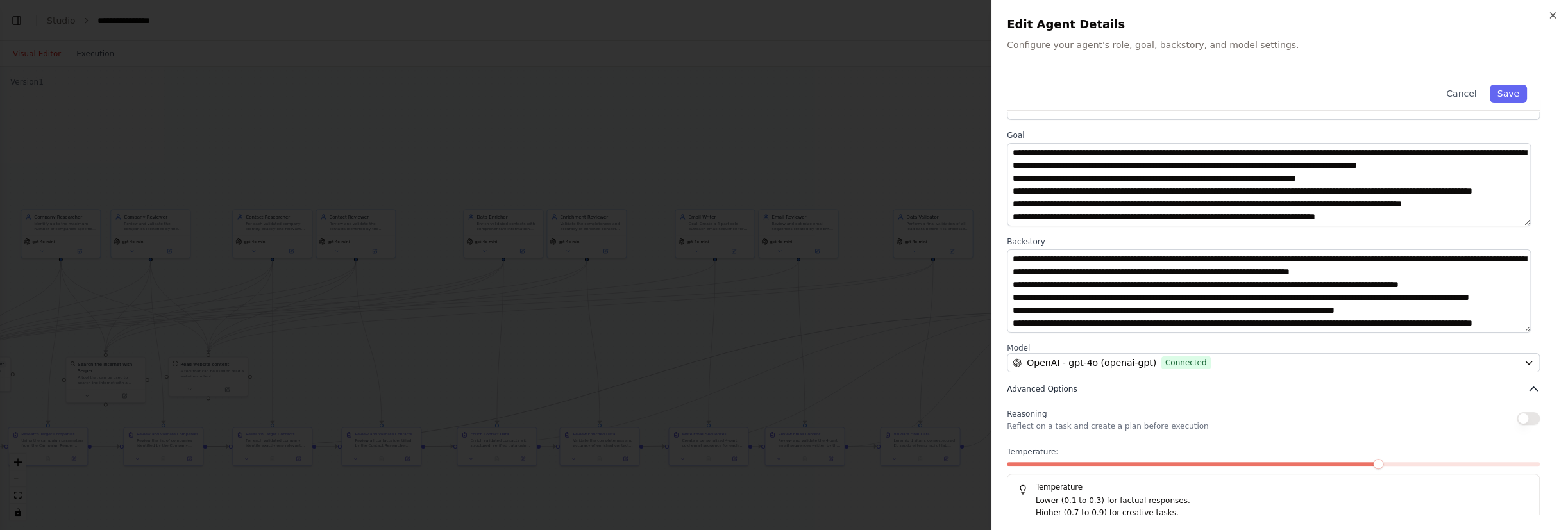
scroll to position [49, 0]
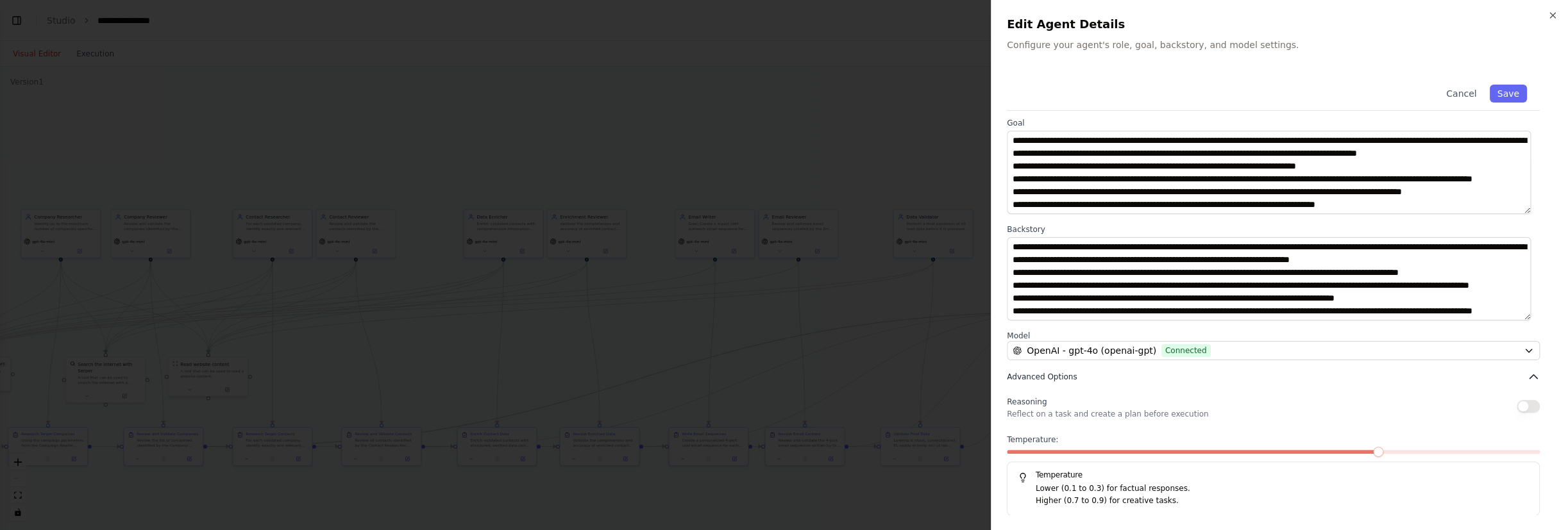
click at [1221, 378] on button "Advanced Options" at bounding box center [1273, 377] width 533 height 13
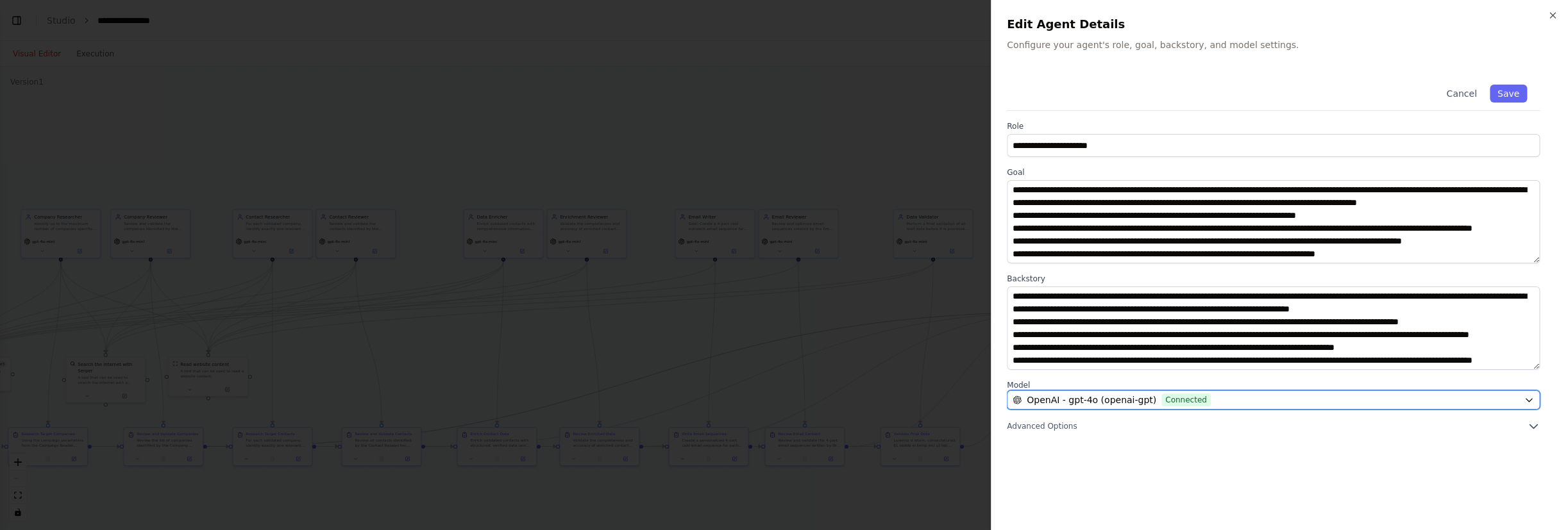
click at [1220, 398] on div "OpenAI - gpt-4o (openai-gpt) Connected" at bounding box center [1266, 400] width 506 height 13
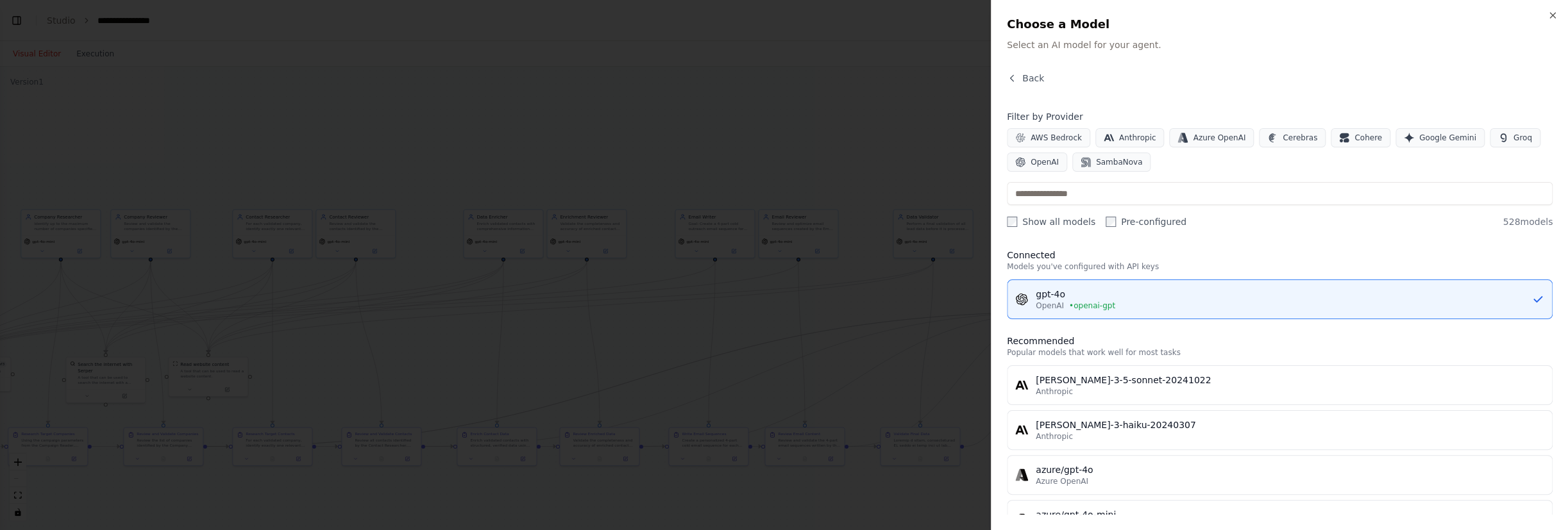
scroll to position [19, 0]
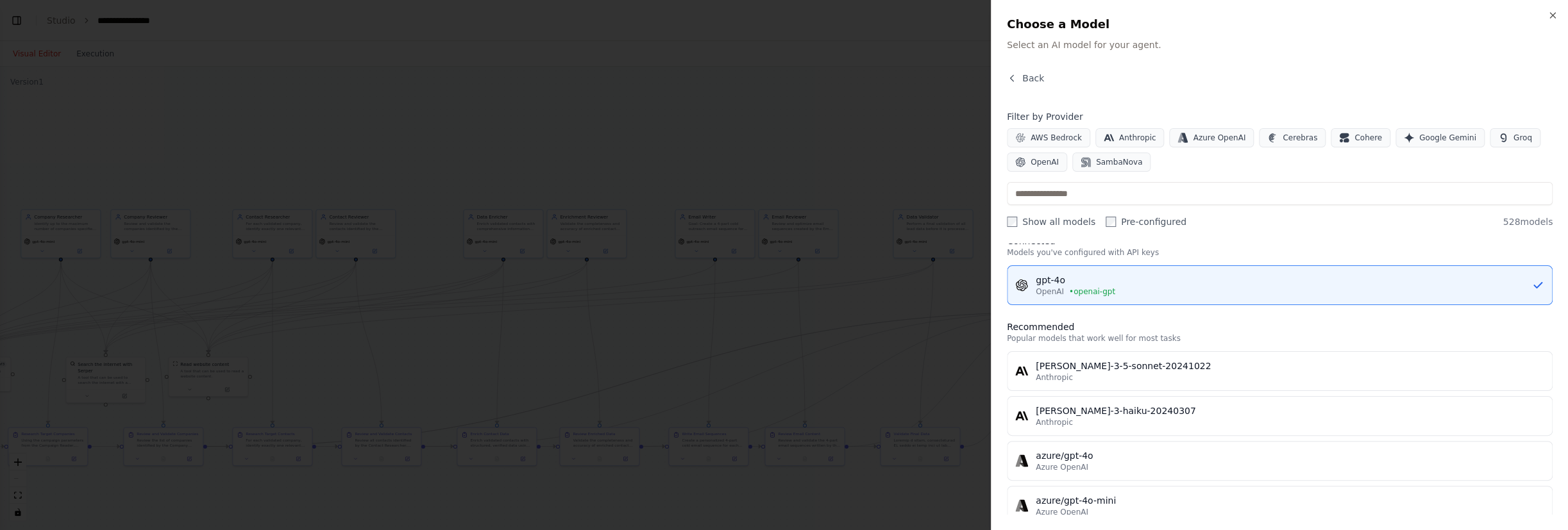
click at [1033, 87] on div "Back" at bounding box center [1279, 84] width 546 height 23
click at [1031, 77] on span "Back" at bounding box center [1033, 78] width 22 height 13
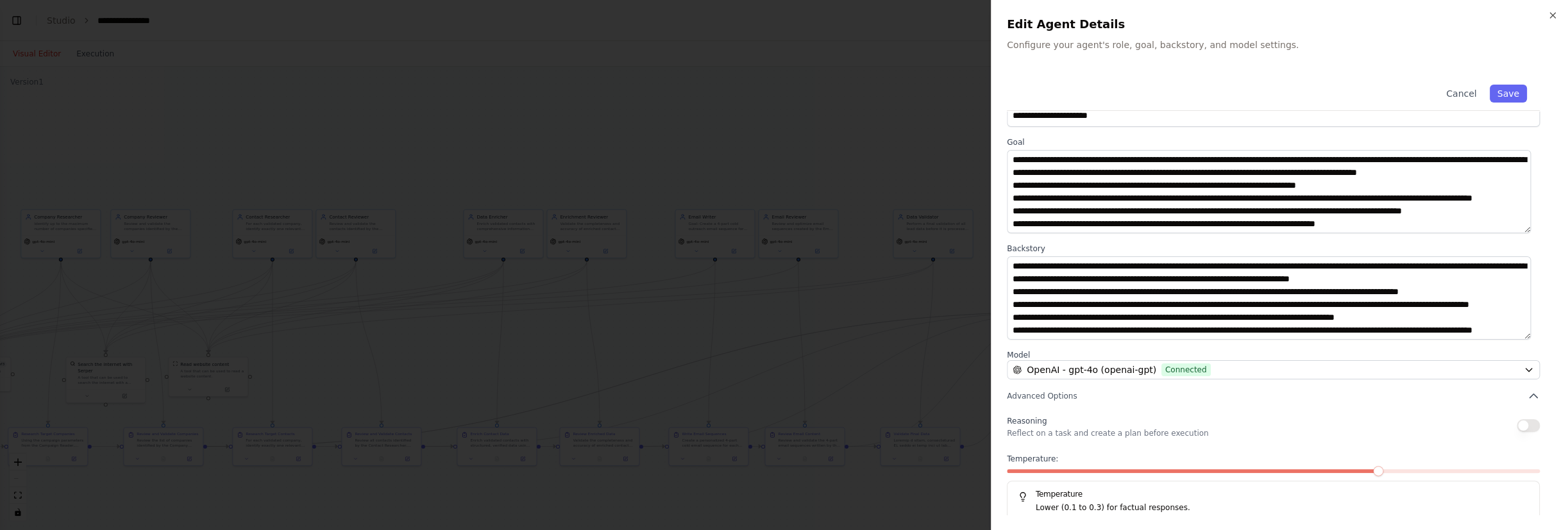
scroll to position [0, 0]
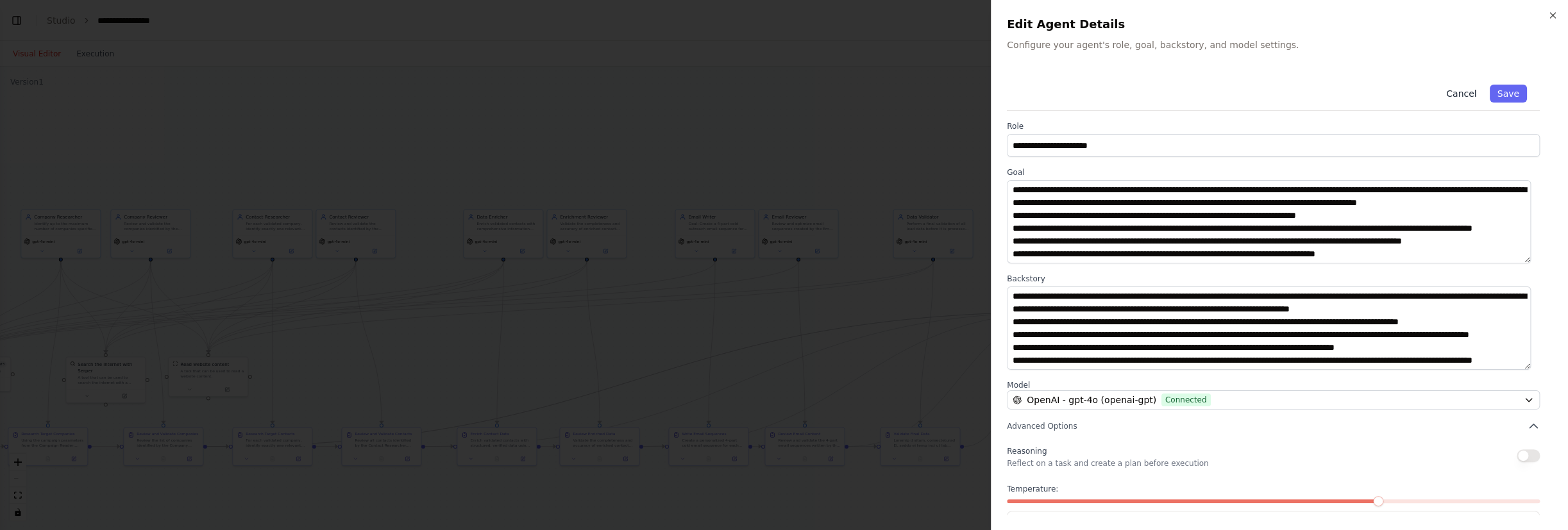
click at [1449, 95] on button "Cancel" at bounding box center [1461, 93] width 45 height 18
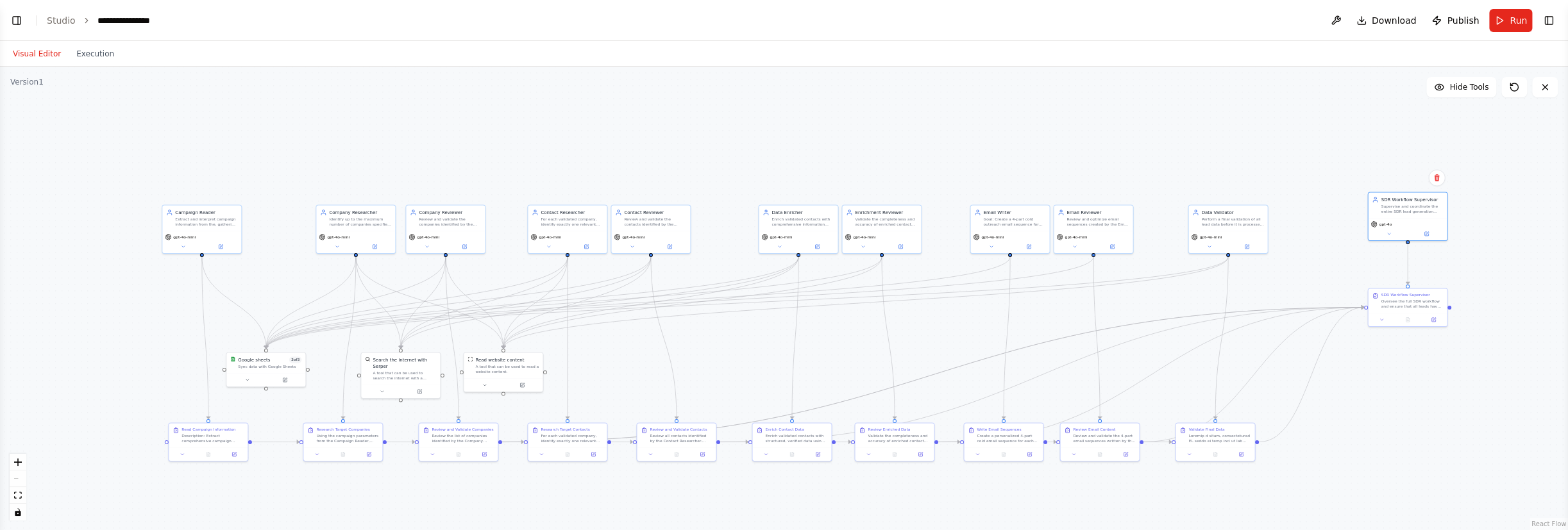
drag, startPoint x: 528, startPoint y: 102, endPoint x: 819, endPoint y: 97, distance: 291.0
click at [1346, 15] on button at bounding box center [1336, 21] width 21 height 23
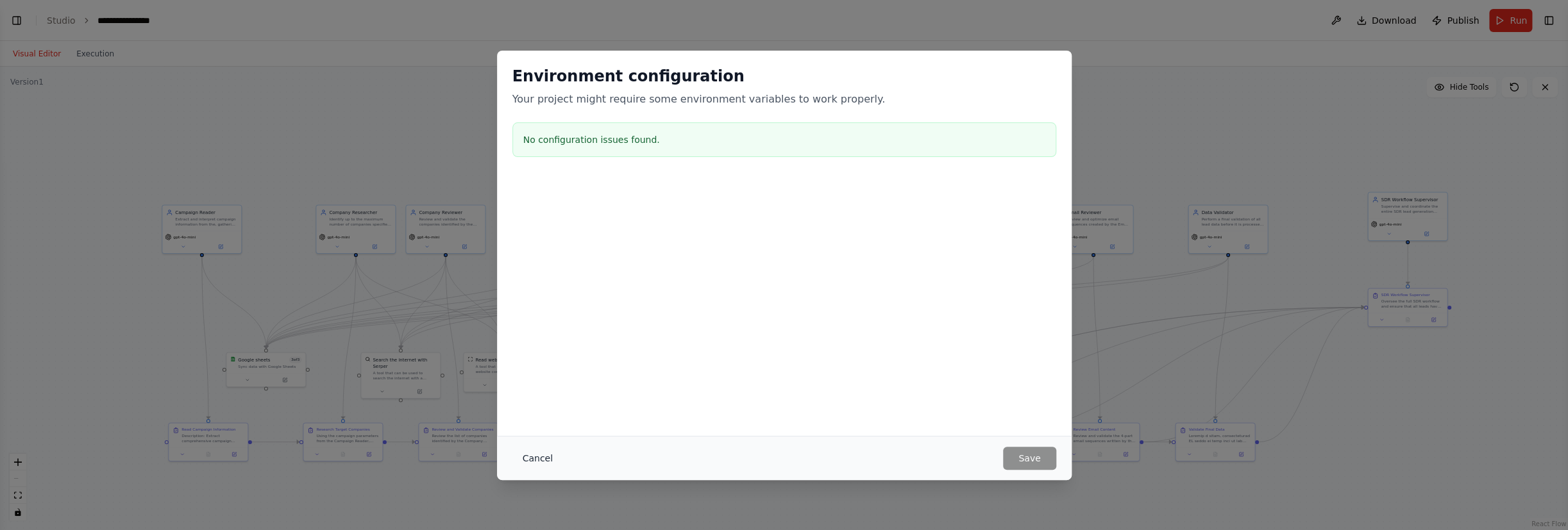
click at [518, 461] on button "Cancel" at bounding box center [537, 459] width 51 height 23
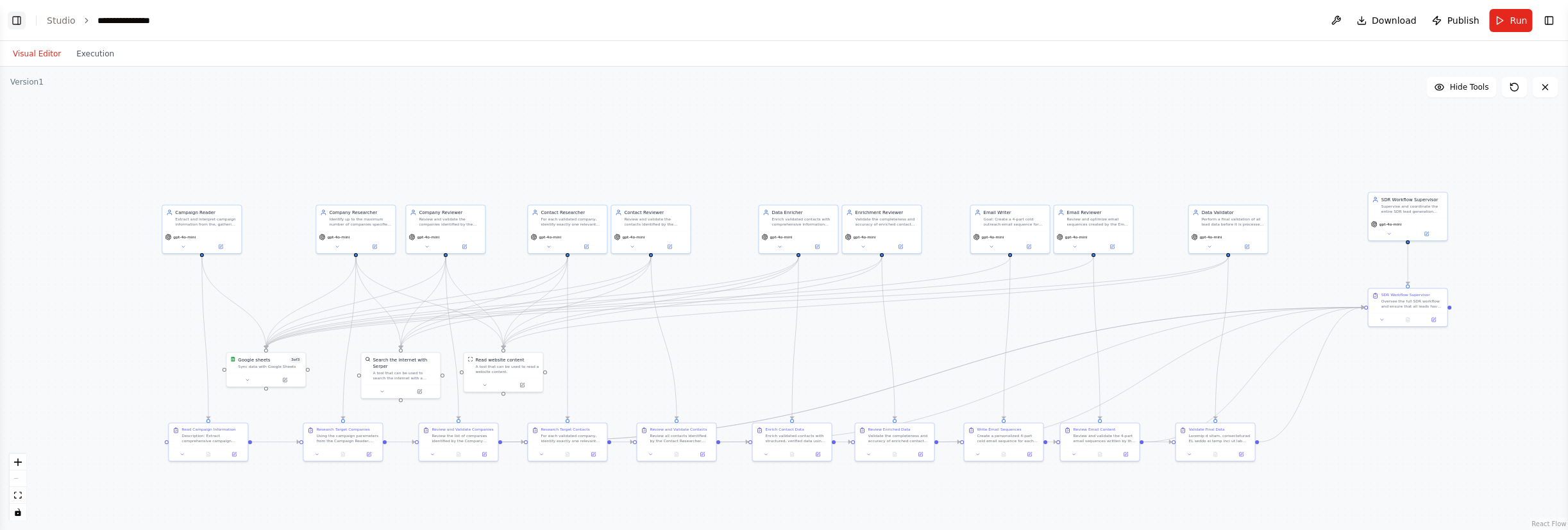
click at [14, 16] on button "Toggle Left Sidebar" at bounding box center [17, 21] width 18 height 18
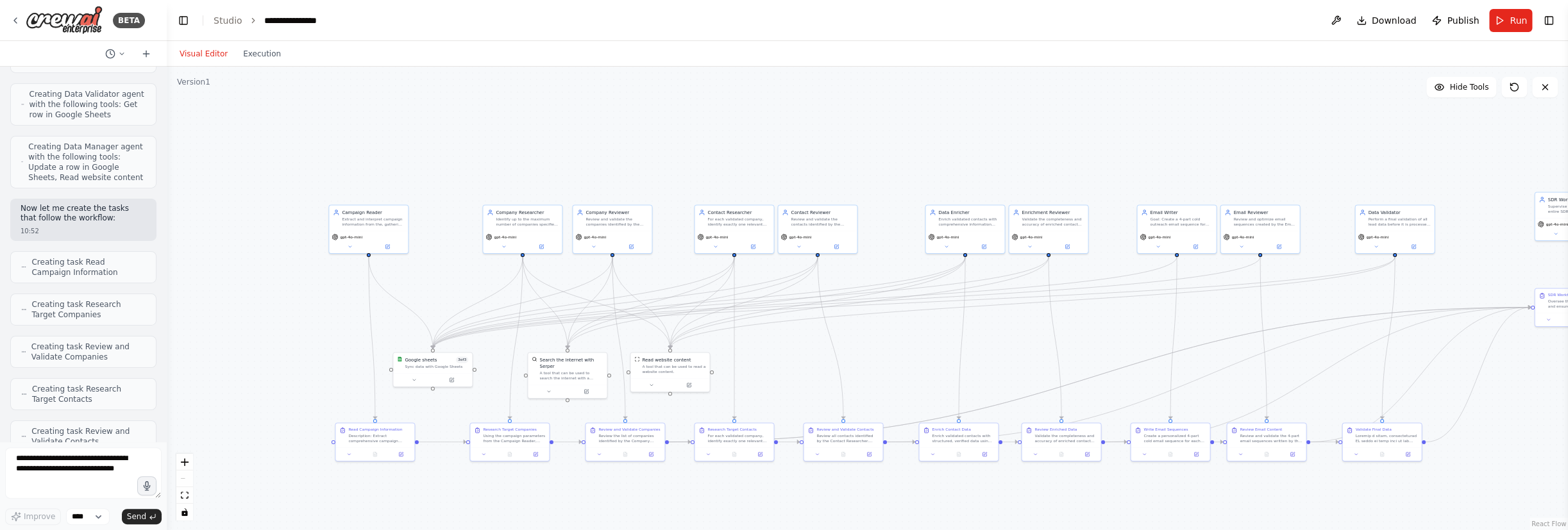
click at [1264, 13] on header "**********" at bounding box center [867, 20] width 1401 height 41
click at [276, 23] on div "**********" at bounding box center [296, 21] width 64 height 13
click at [276, 23] on div "**********" at bounding box center [312, 21] width 96 height 13
click at [291, 18] on div "**********" at bounding box center [312, 21] width 96 height 13
click at [306, 25] on div "**********" at bounding box center [312, 21] width 96 height 13
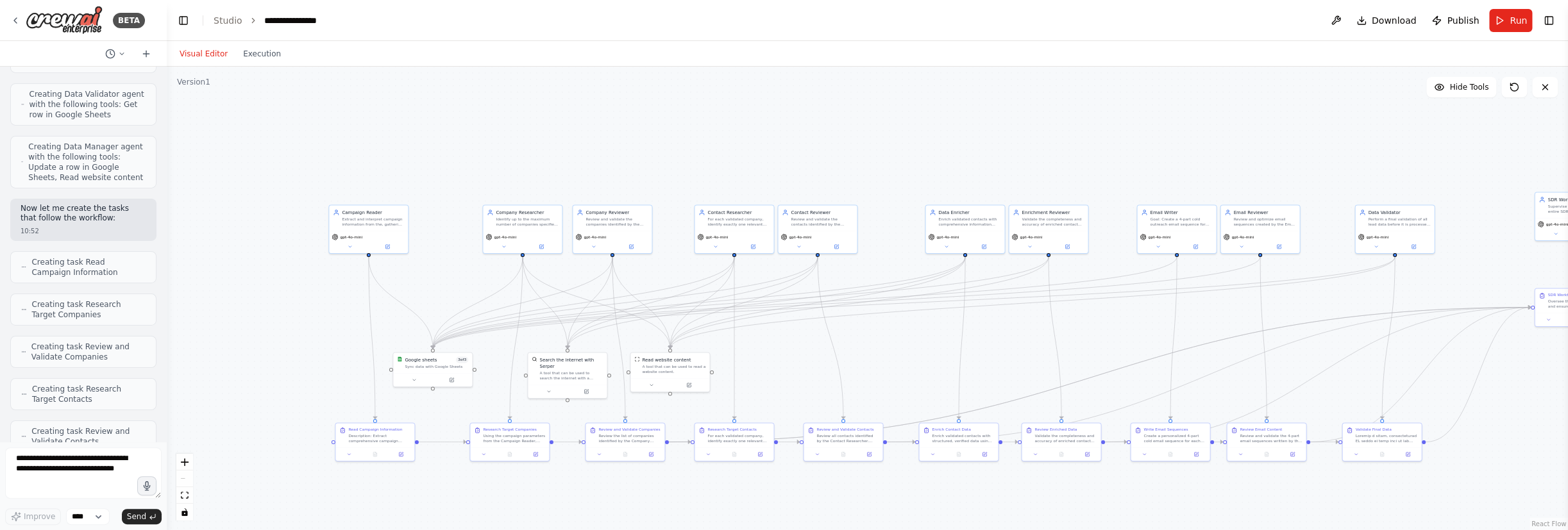
click at [315, 25] on div "**********" at bounding box center [312, 21] width 96 height 13
click at [352, 22] on div "**********" at bounding box center [312, 21] width 96 height 13
click at [401, 27] on header "**********" at bounding box center [867, 20] width 1401 height 41
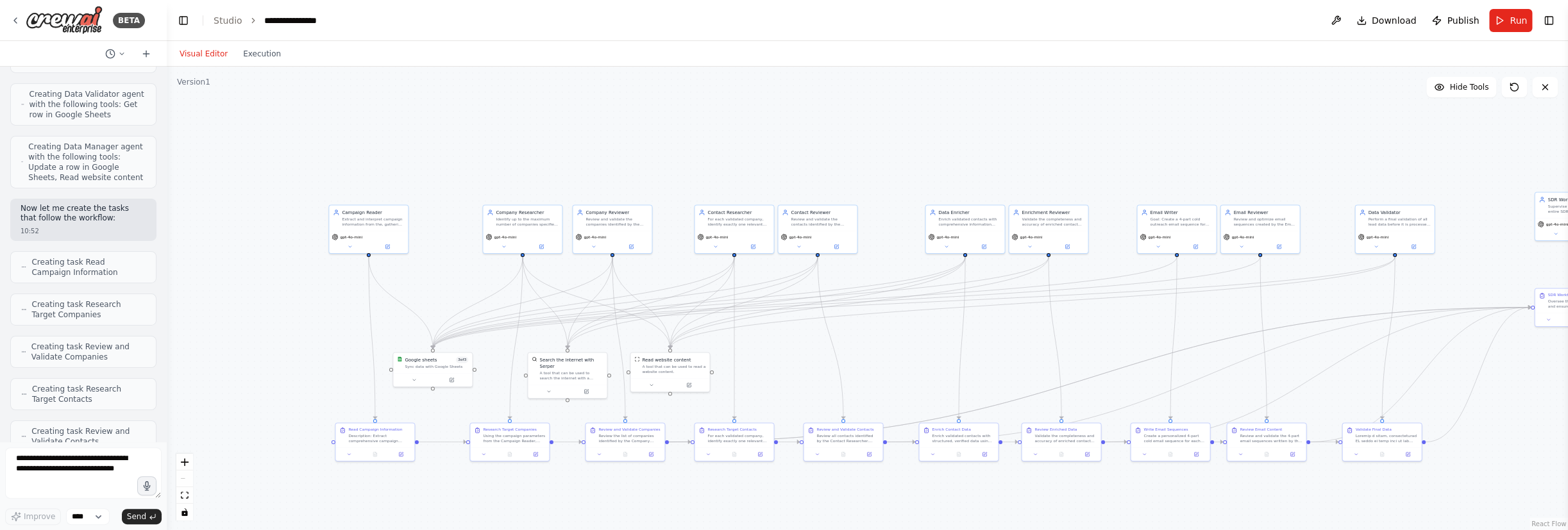
click at [334, 21] on header "**********" at bounding box center [867, 20] width 1401 height 41
click at [333, 18] on icon "breadcrumb" at bounding box center [338, 21] width 10 height 10
click at [313, 24] on div "**********" at bounding box center [296, 21] width 64 height 13
click at [313, 24] on div "**********" at bounding box center [312, 21] width 96 height 13
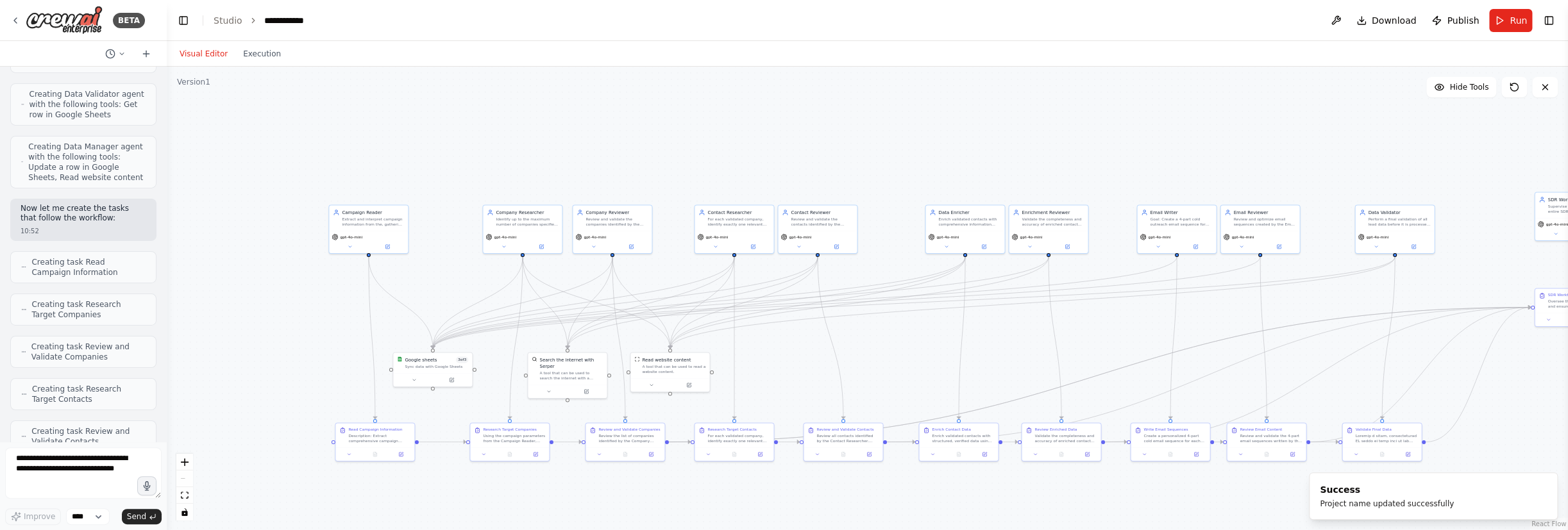
click at [484, 48] on div "Visual Editor Execution" at bounding box center [867, 54] width 1401 height 26
click at [16, 23] on icon at bounding box center [16, 21] width 10 height 10
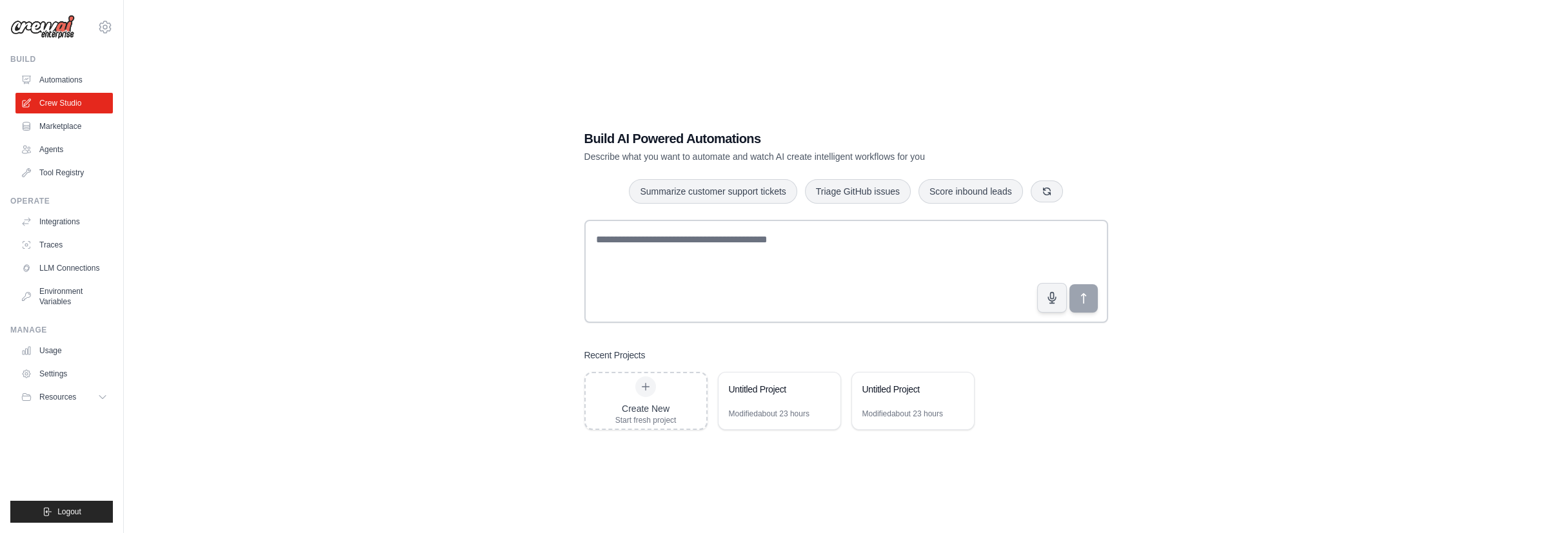
click at [316, 181] on div "Build AI Powered Automations Describe what you want to automate and watch AI cr…" at bounding box center [845, 279] width 1403 height 533
click at [1270, 239] on div "Build AI Powered Automations Describe what you want to automate and watch AI cr…" at bounding box center [845, 279] width 1403 height 533
